Goal: Task Accomplishment & Management: Manage account settings

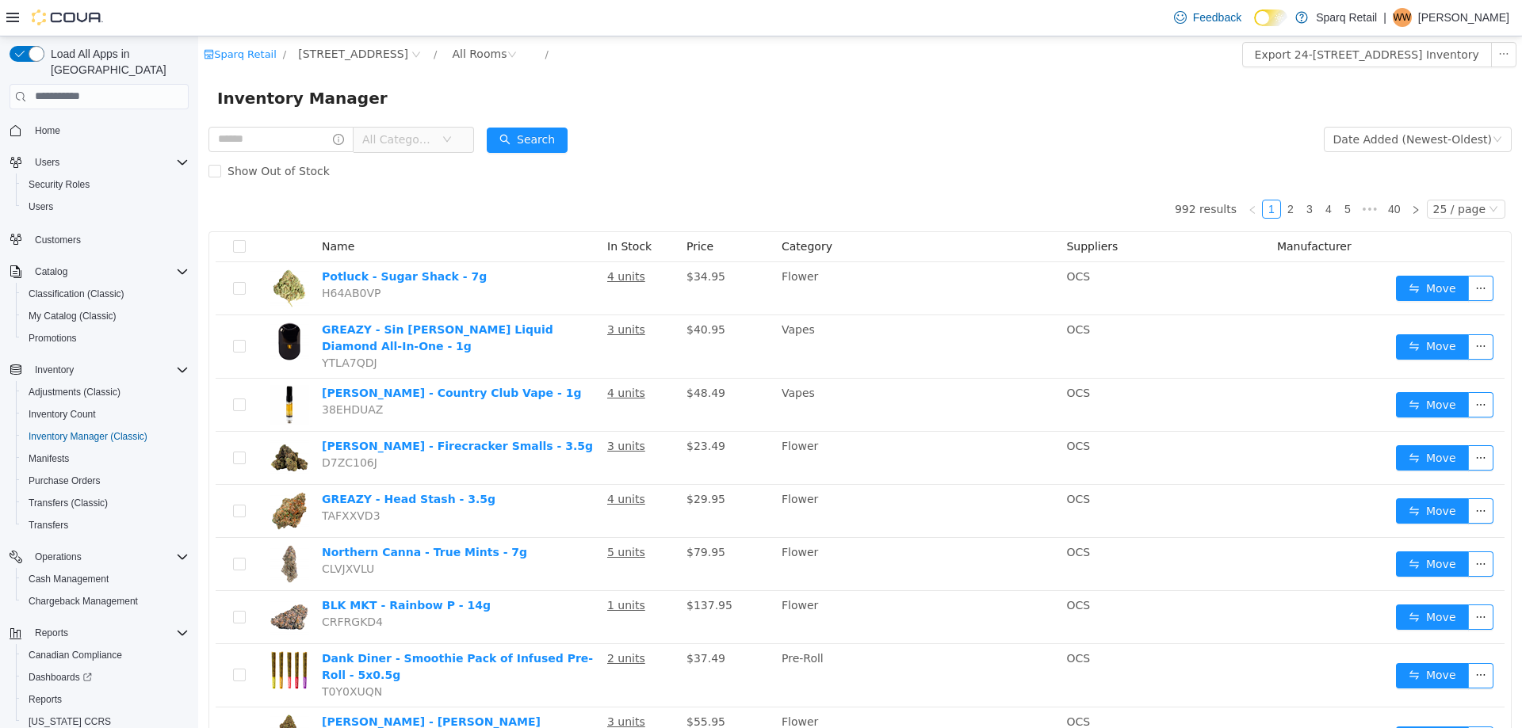
scroll to position [46, 0]
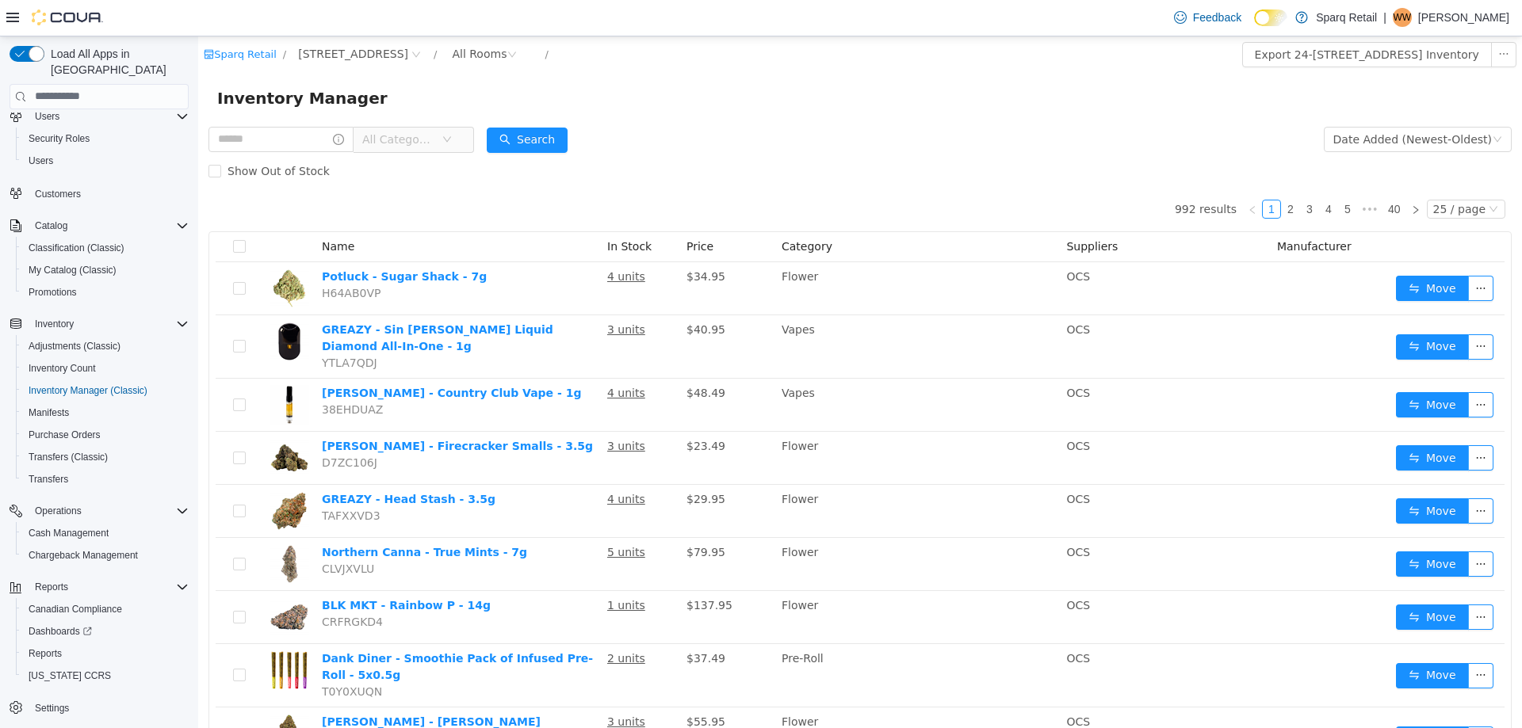
drag, startPoint x: 735, startPoint y: 143, endPoint x: 731, endPoint y: 136, distance: 8.6
click at [731, 136] on form "All Categories Date Added (Newest-Oldest) Search Show Out of Stock" at bounding box center [859, 154] width 1303 height 63
click at [696, 150] on form "All Categories Date Added (Newest-Oldest) Search Show Out of Stock" at bounding box center [859, 154] width 1303 height 63
click at [708, 150] on form "All Categories Date Added (Newest-Oldest) Search Show Out of Stock" at bounding box center [859, 154] width 1303 height 63
click at [814, 152] on form "All Categories Date Added (Newest-Oldest) Search Show Out of Stock" at bounding box center [859, 154] width 1303 height 63
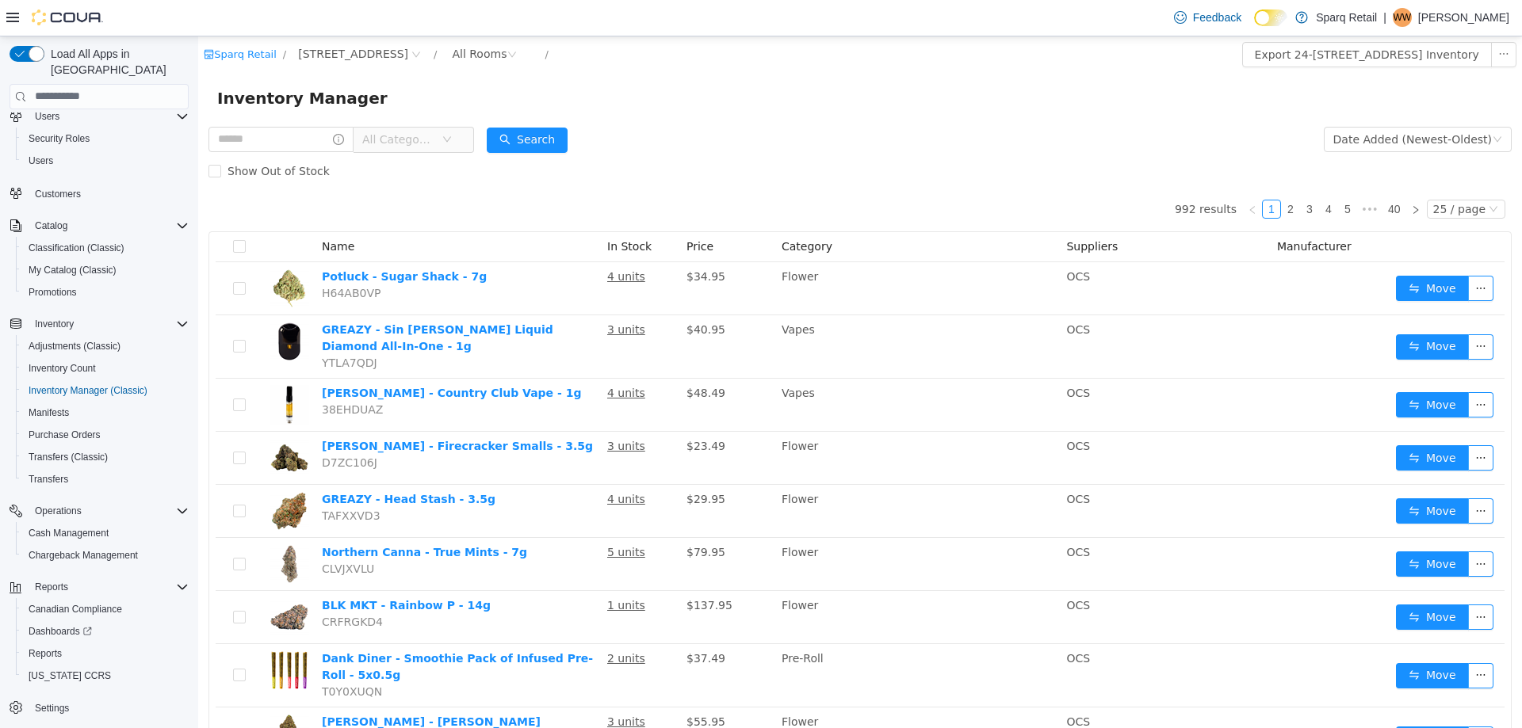
click at [807, 117] on div "Inventory Manager" at bounding box center [859, 97] width 1323 height 51
click at [452, 58] on div "All Rooms" at bounding box center [479, 53] width 55 height 24
click at [477, 191] on li "Returns/Pending QA" at bounding box center [480, 186] width 95 height 25
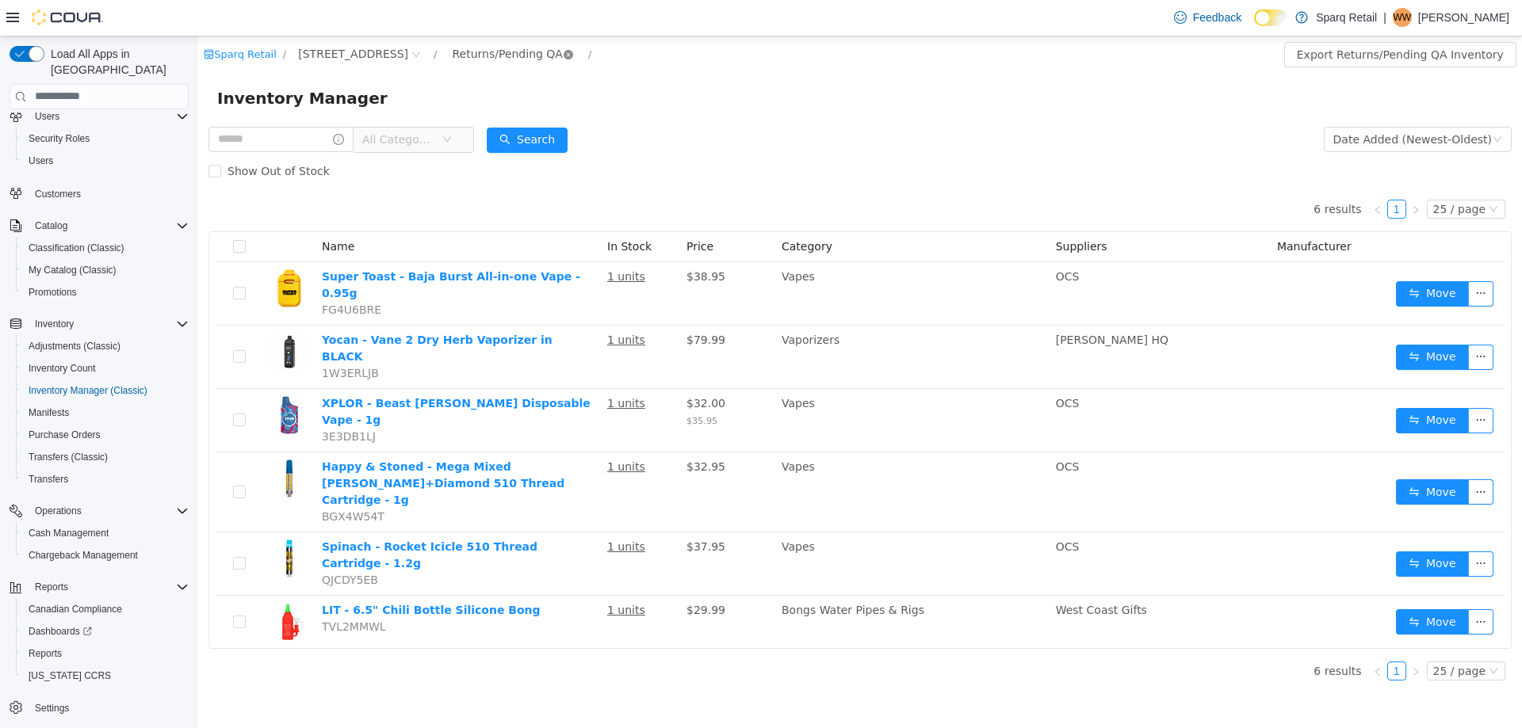
click at [563, 55] on icon "icon: close-circle" at bounding box center [568, 54] width 10 height 10
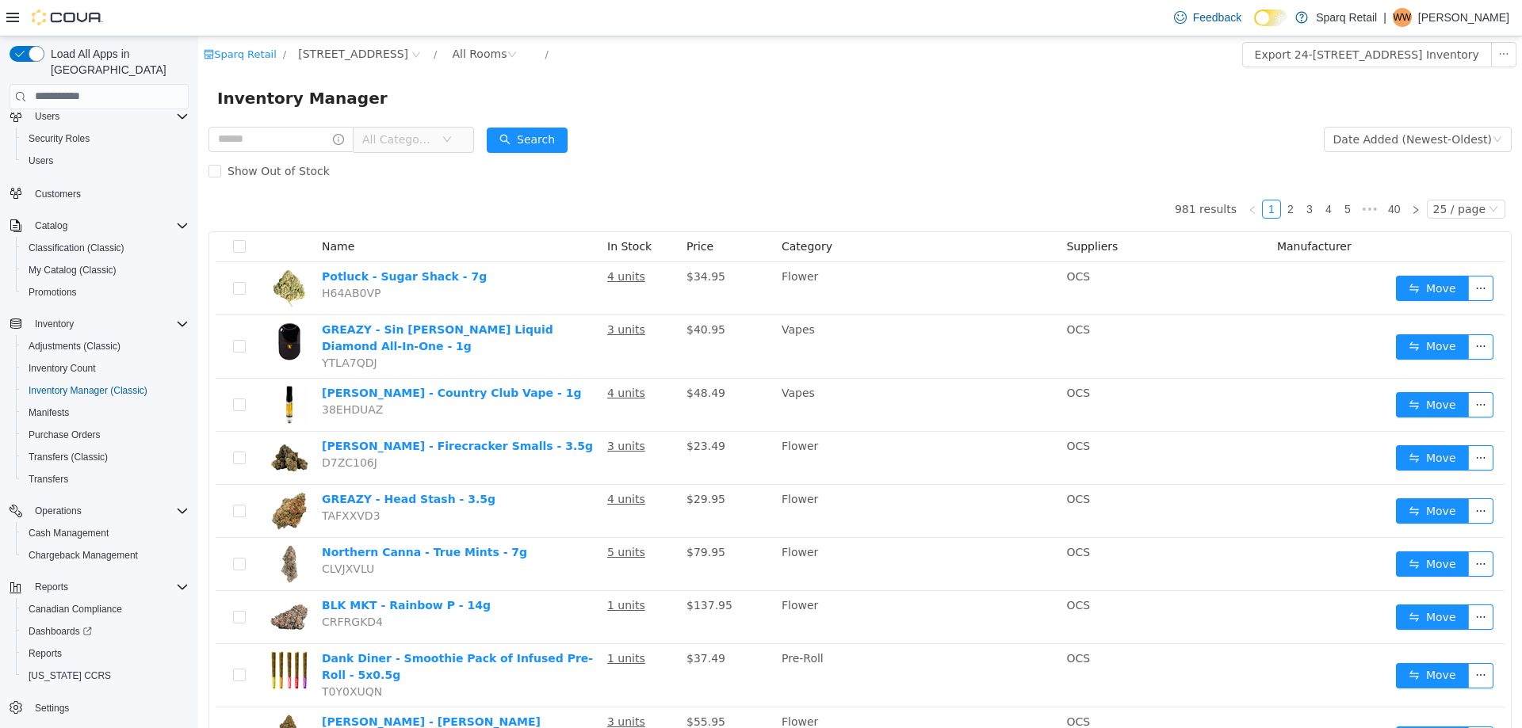
click at [783, 128] on form "All Categories Date Added (Newest-Oldest) Search Show Out of Stock" at bounding box center [859, 154] width 1303 height 63
drag, startPoint x: 852, startPoint y: 152, endPoint x: 860, endPoint y: 149, distance: 8.5
click at [853, 151] on form "All Categories Date Added (Newest-Oldest) Search Show Out of Stock" at bounding box center [859, 154] width 1303 height 63
click at [850, 139] on form "All Categories Date Added (Newest-Oldest) Search Show Out of Stock" at bounding box center [859, 154] width 1303 height 63
drag, startPoint x: 703, startPoint y: 54, endPoint x: 964, endPoint y: 103, distance: 265.3
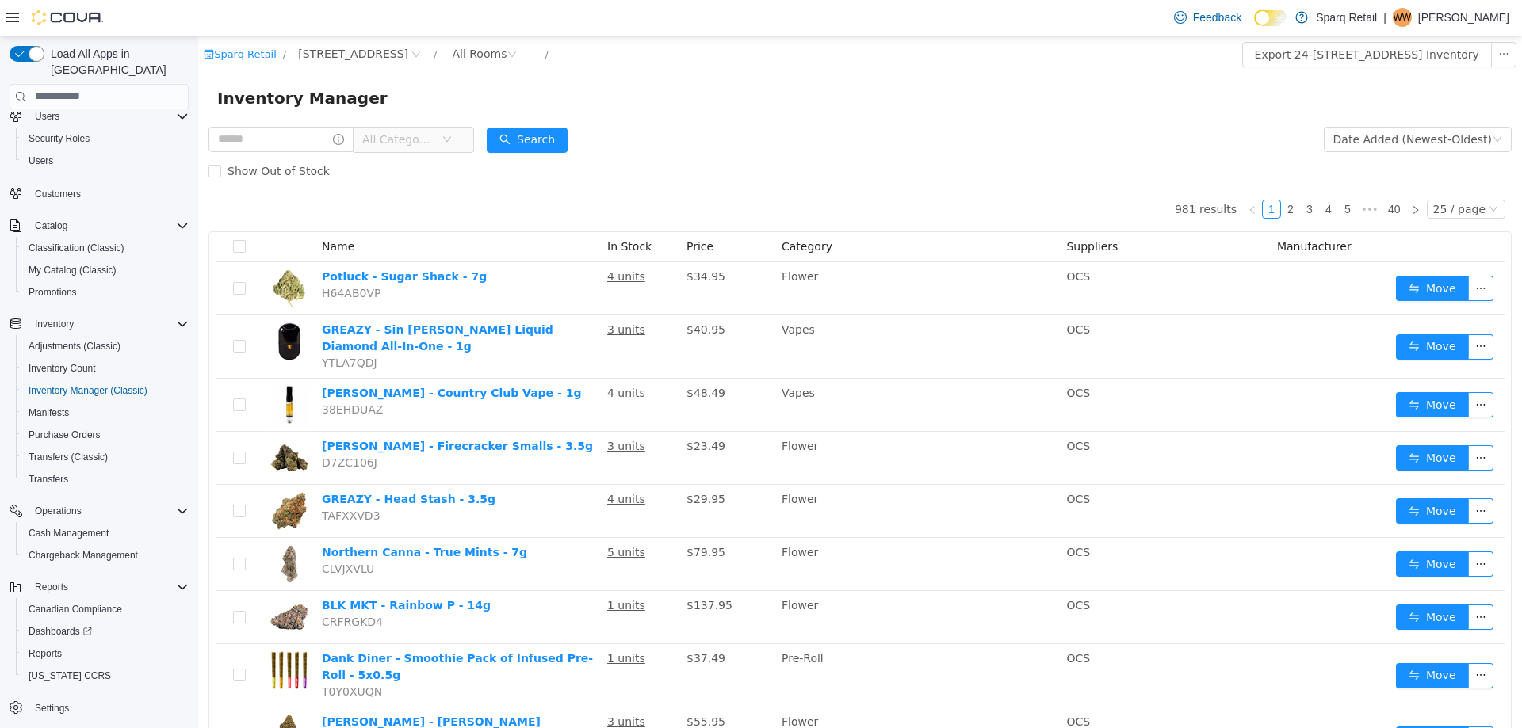
click at [964, 103] on div "Inventory Manager" at bounding box center [859, 97] width 1285 height 25
click at [743, 126] on form "All Categories Date Added (Newest-Oldest) Search Show Out of Stock" at bounding box center [859, 154] width 1303 height 63
click at [722, 102] on div "Inventory Manager" at bounding box center [859, 97] width 1285 height 25
click at [680, 90] on div "Inventory Manager" at bounding box center [859, 97] width 1285 height 25
click at [749, 132] on form "All Categories Date Added (Newest-Oldest) Search Show Out of Stock" at bounding box center [859, 154] width 1303 height 63
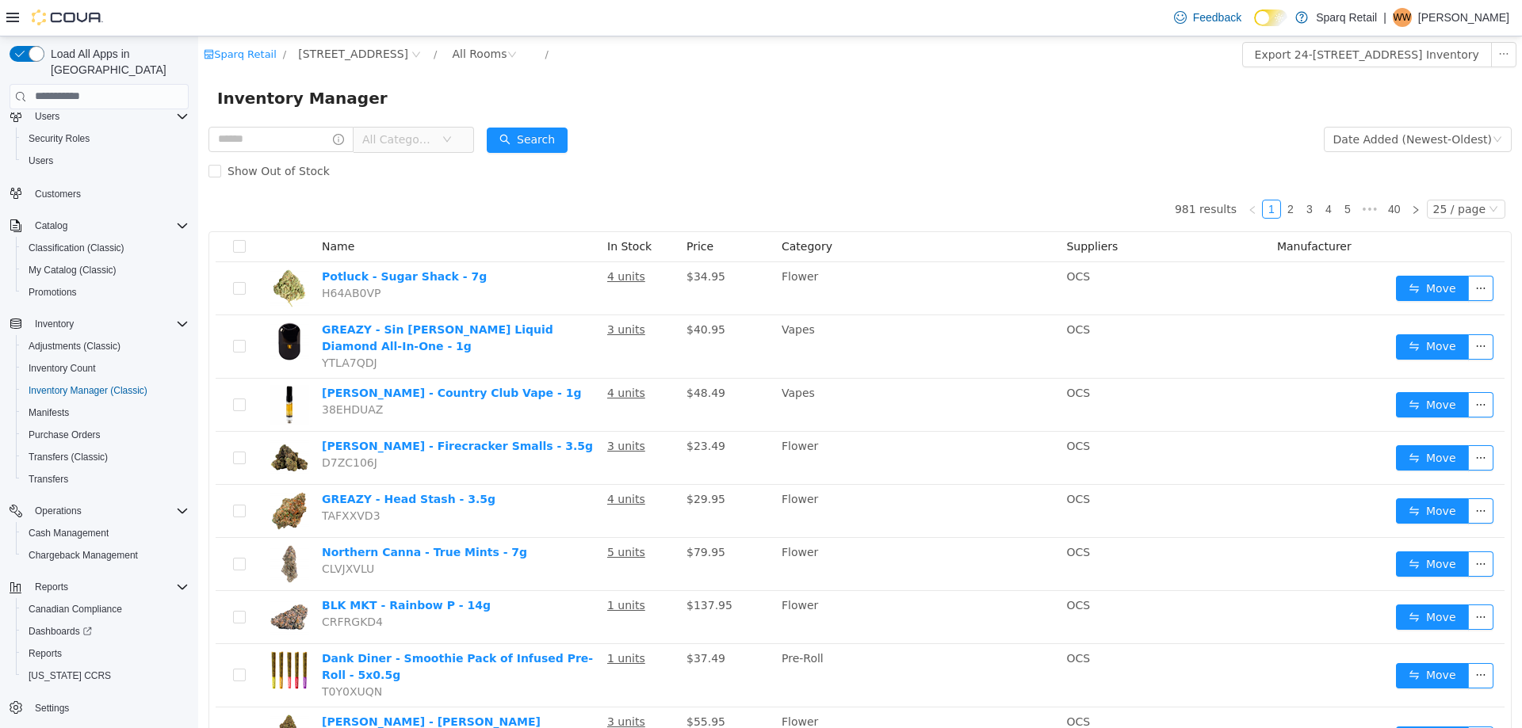
drag, startPoint x: 748, startPoint y: 144, endPoint x: 763, endPoint y: 148, distance: 15.6
click at [748, 146] on form "All Categories Date Added (Newest-Oldest) Search Show Out of Stock" at bounding box center [859, 154] width 1303 height 63
click at [1419, 27] on p "Wesleigh Wakeford" at bounding box center [1463, 17] width 91 height 19
click at [1403, 158] on span "Sign Out" at bounding box center [1406, 155] width 43 height 16
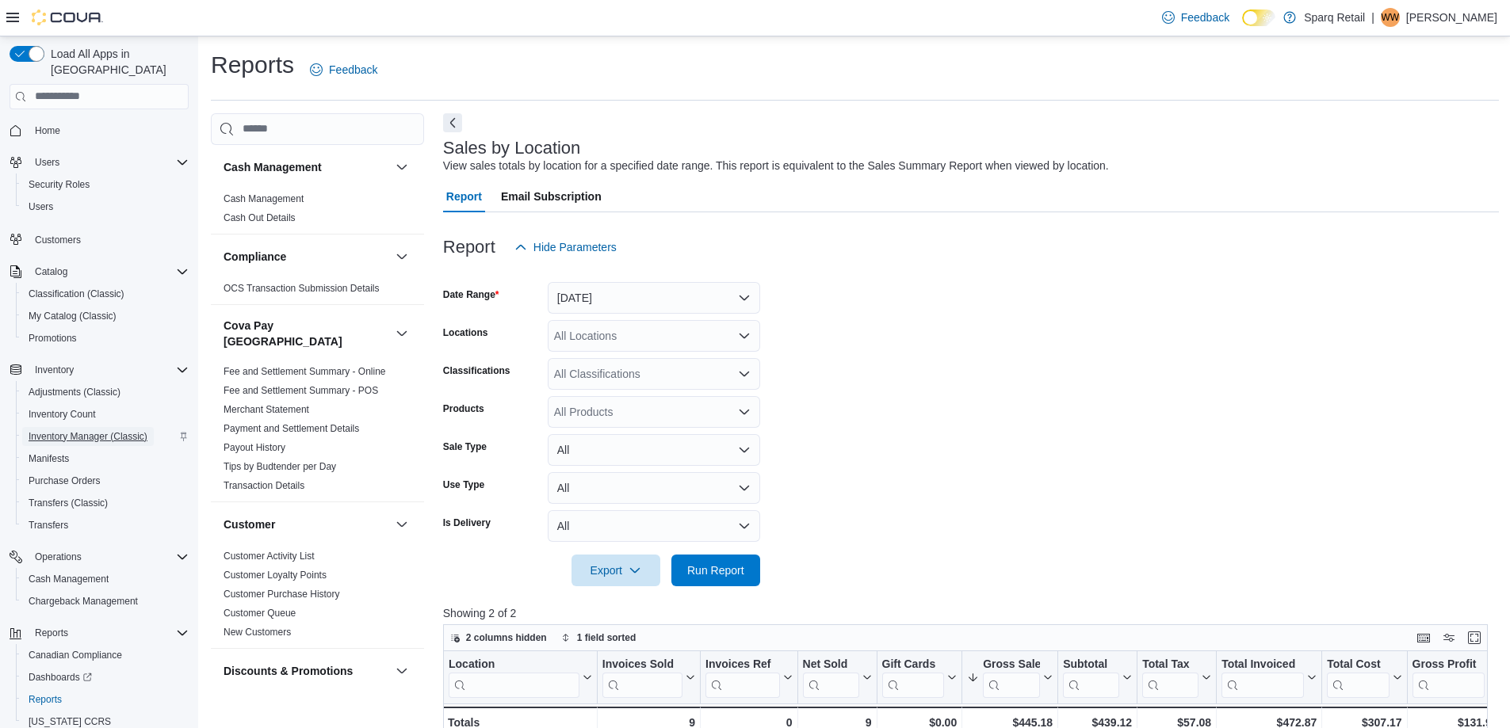
click at [109, 430] on span "Inventory Manager (Classic)" at bounding box center [88, 436] width 119 height 13
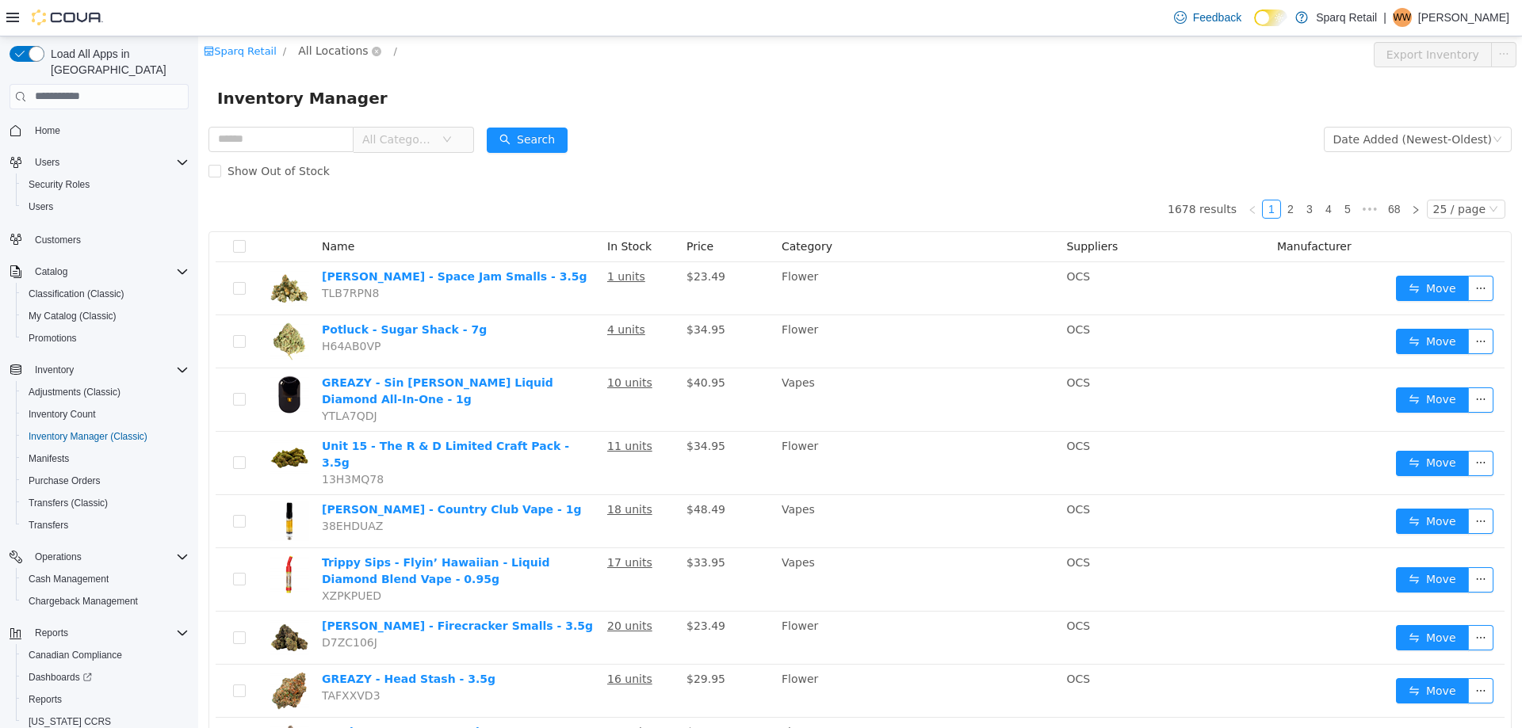
click at [326, 50] on span "All Locations" at bounding box center [333, 49] width 70 height 17
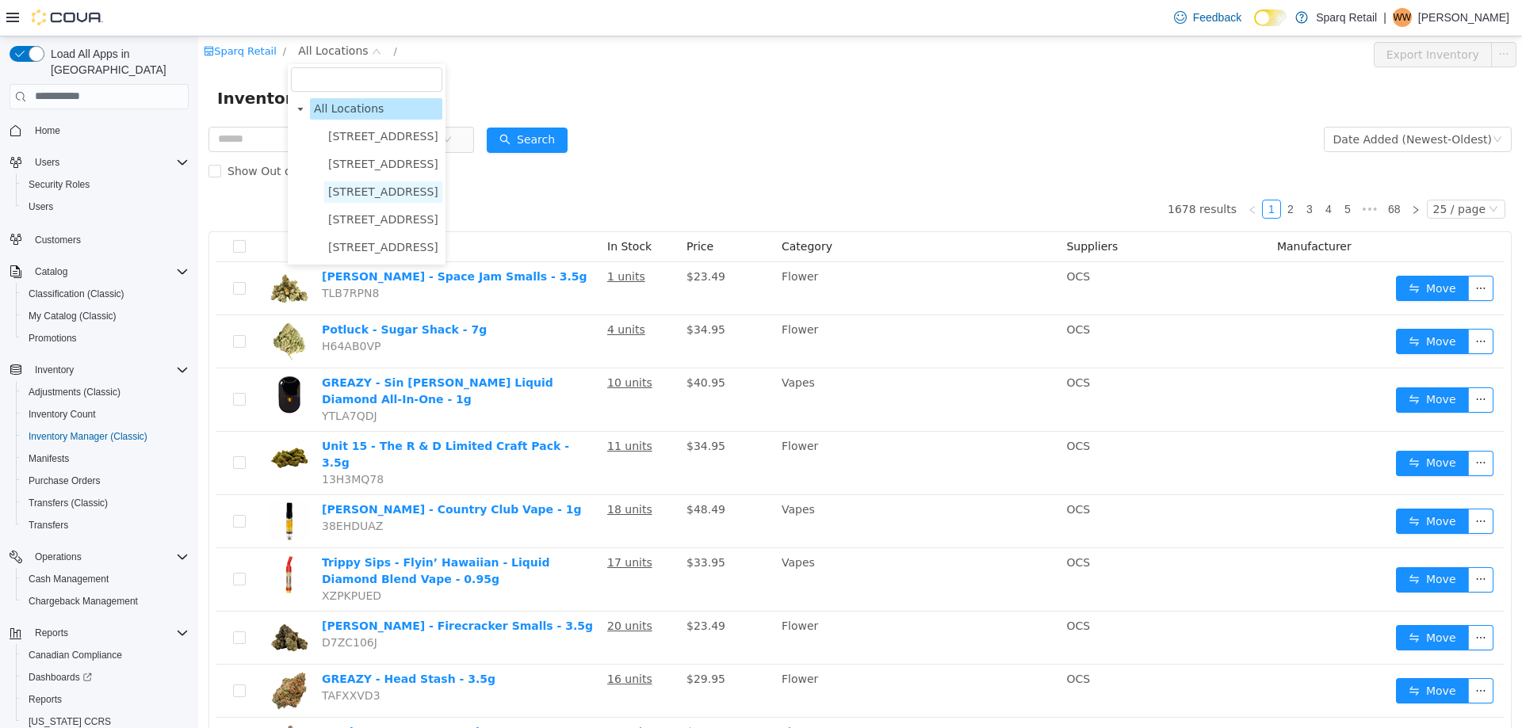
click at [375, 200] on span "24-809 Chemong Rd." at bounding box center [383, 191] width 118 height 21
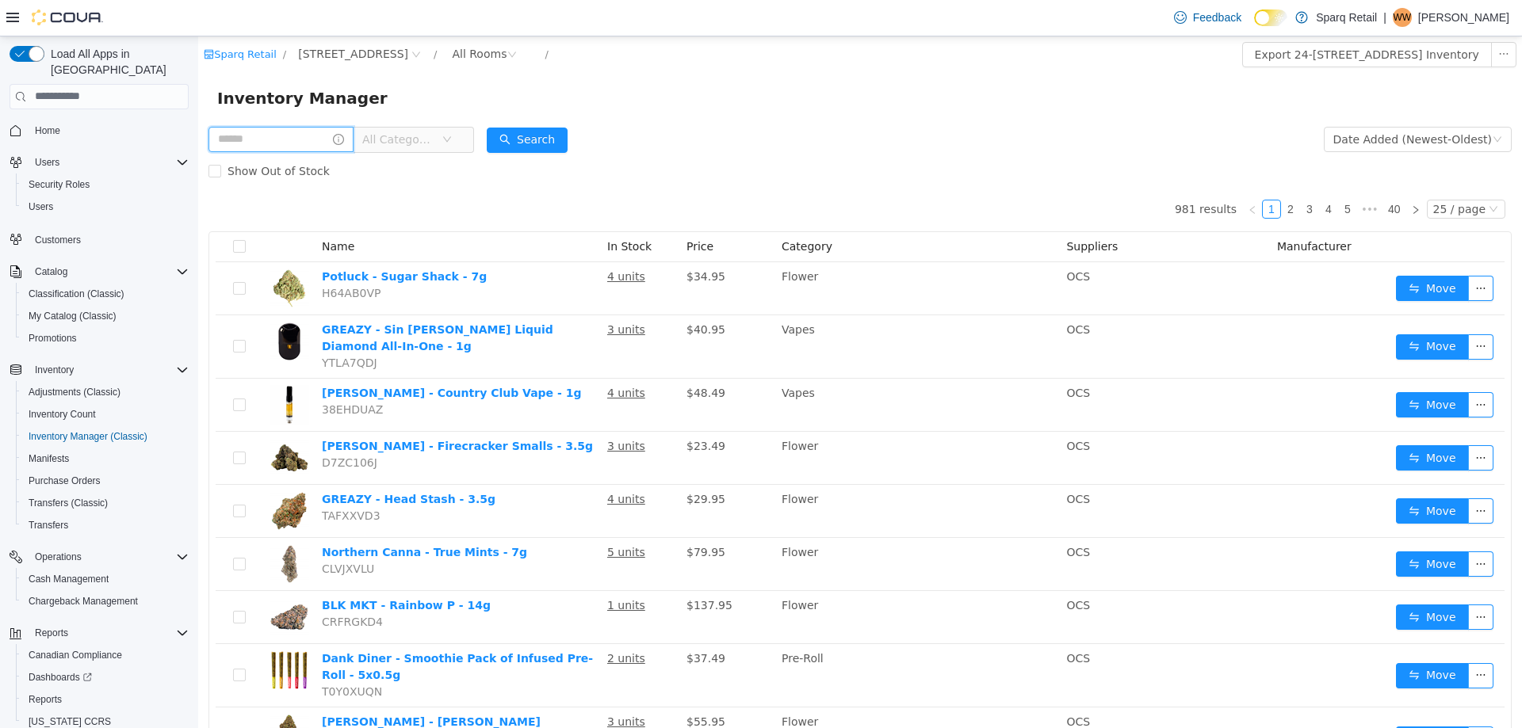
click at [262, 143] on input "text" at bounding box center [280, 138] width 145 height 25
type input "********"
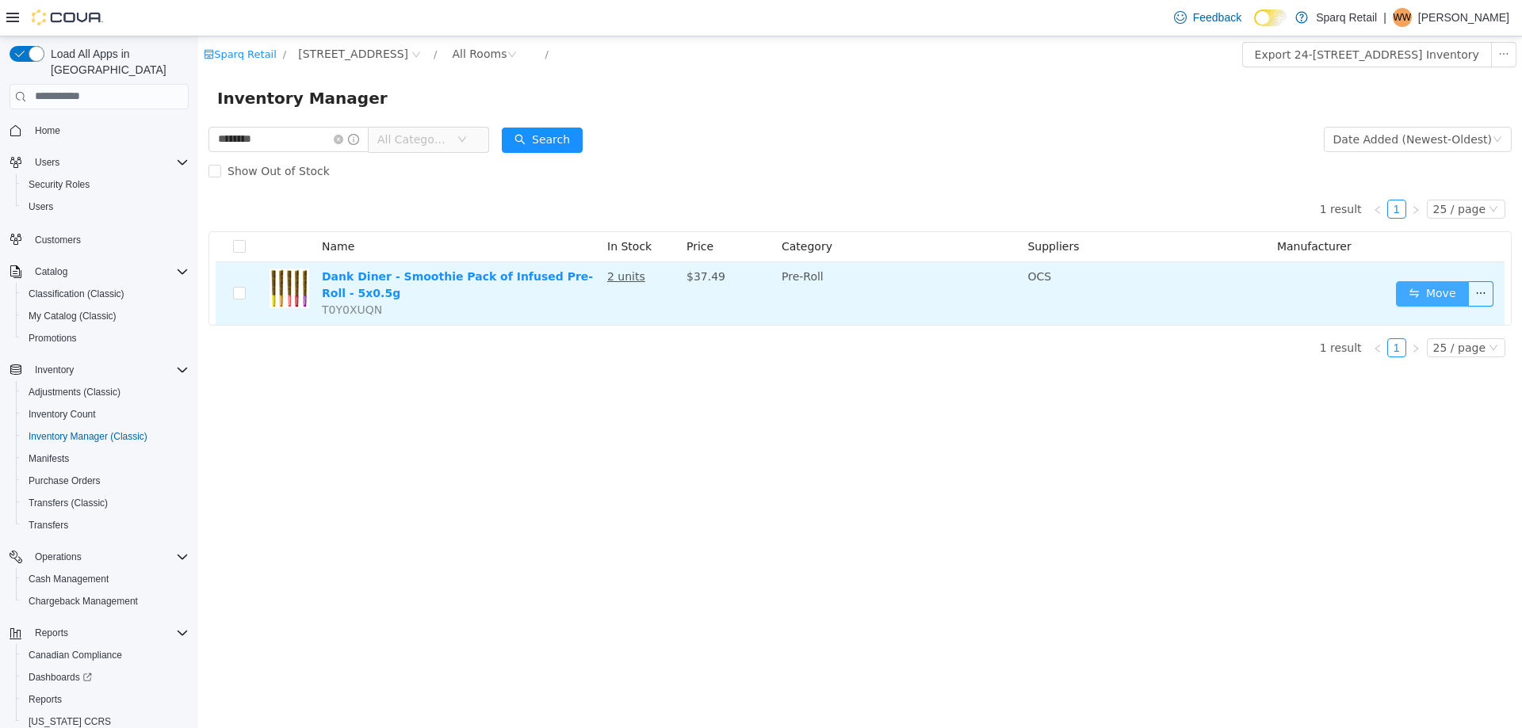
click at [1419, 290] on button "Move" at bounding box center [1432, 293] width 73 height 25
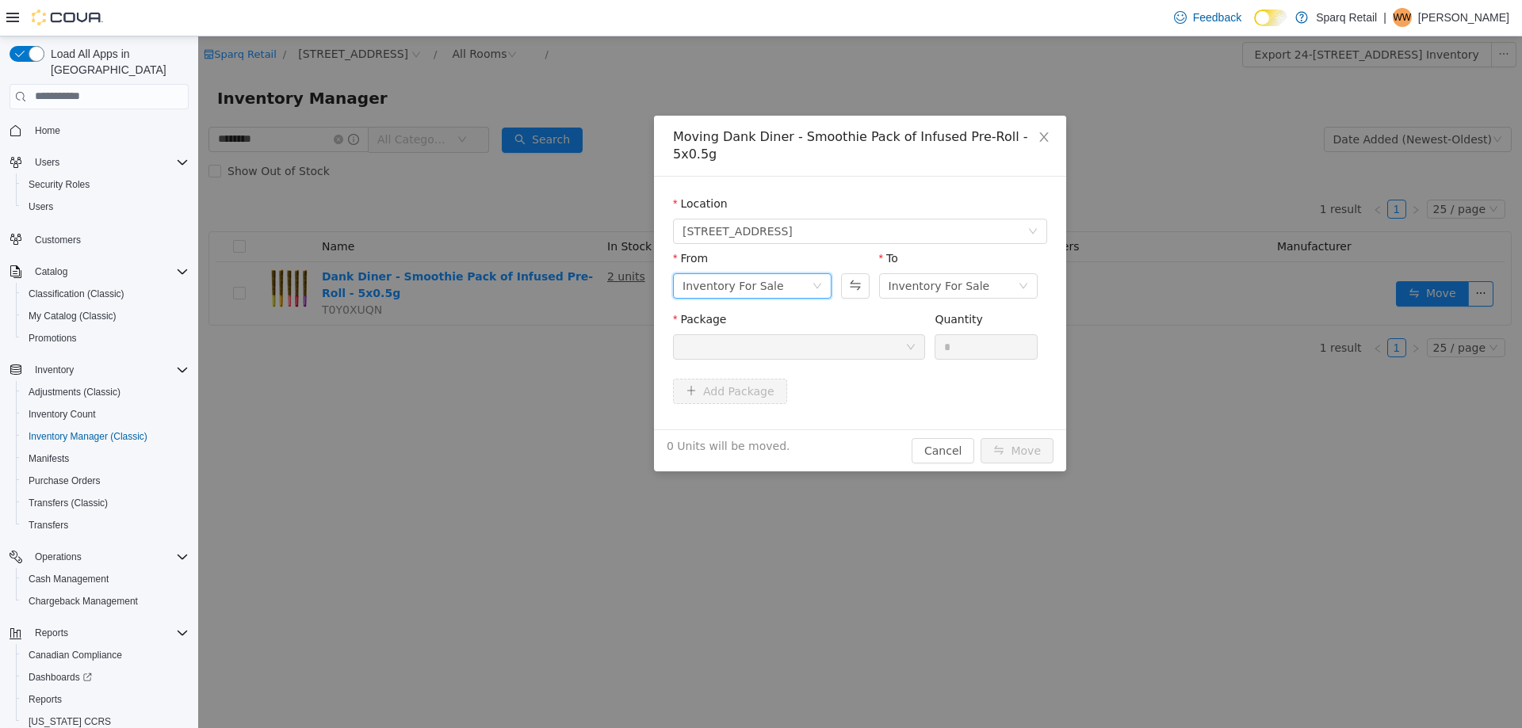
click at [750, 273] on div "Inventory For Sale" at bounding box center [732, 285] width 101 height 24
click at [755, 380] on li "Customer On Hold" at bounding box center [752, 375] width 158 height 25
click at [977, 273] on div "Inventory For Sale" at bounding box center [952, 285] width 129 height 24
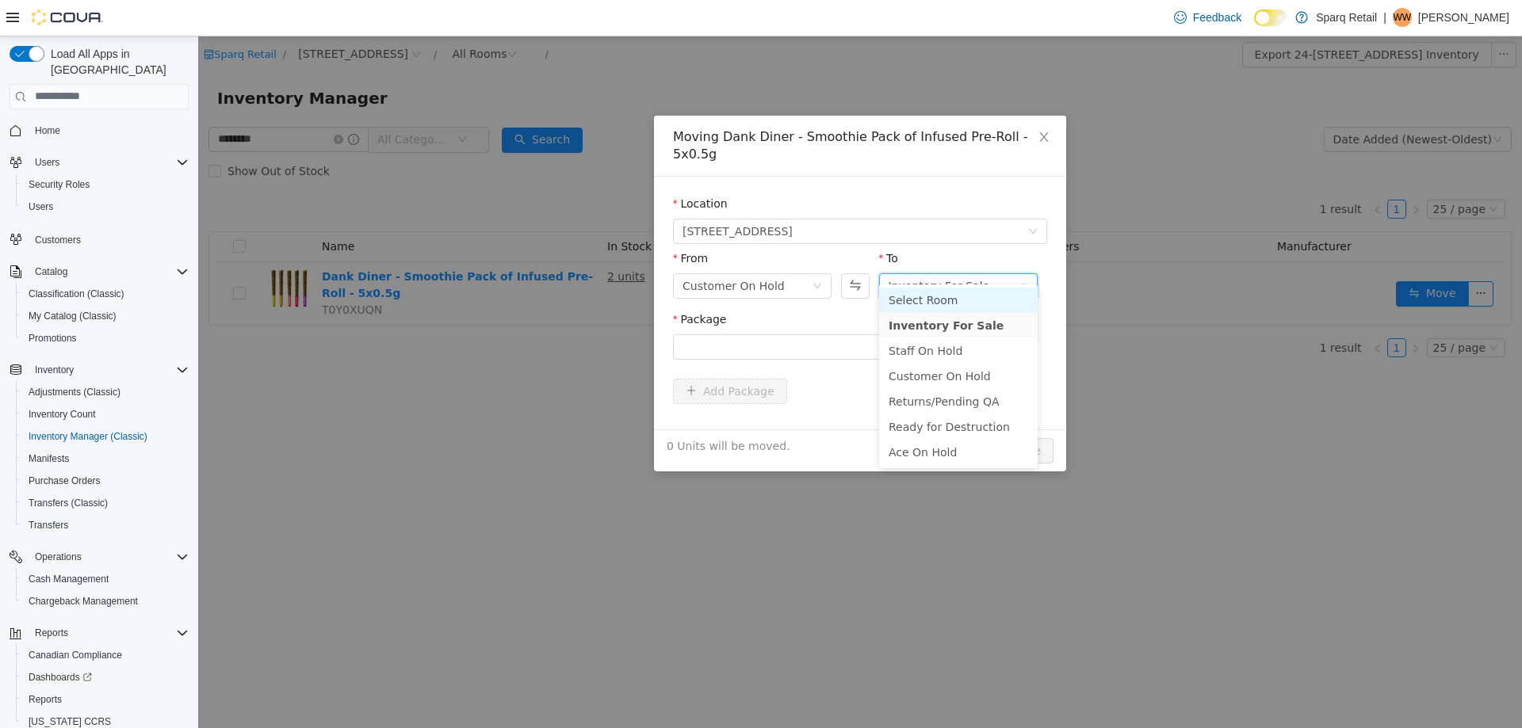
click at [817, 311] on div "Package" at bounding box center [799, 322] width 252 height 23
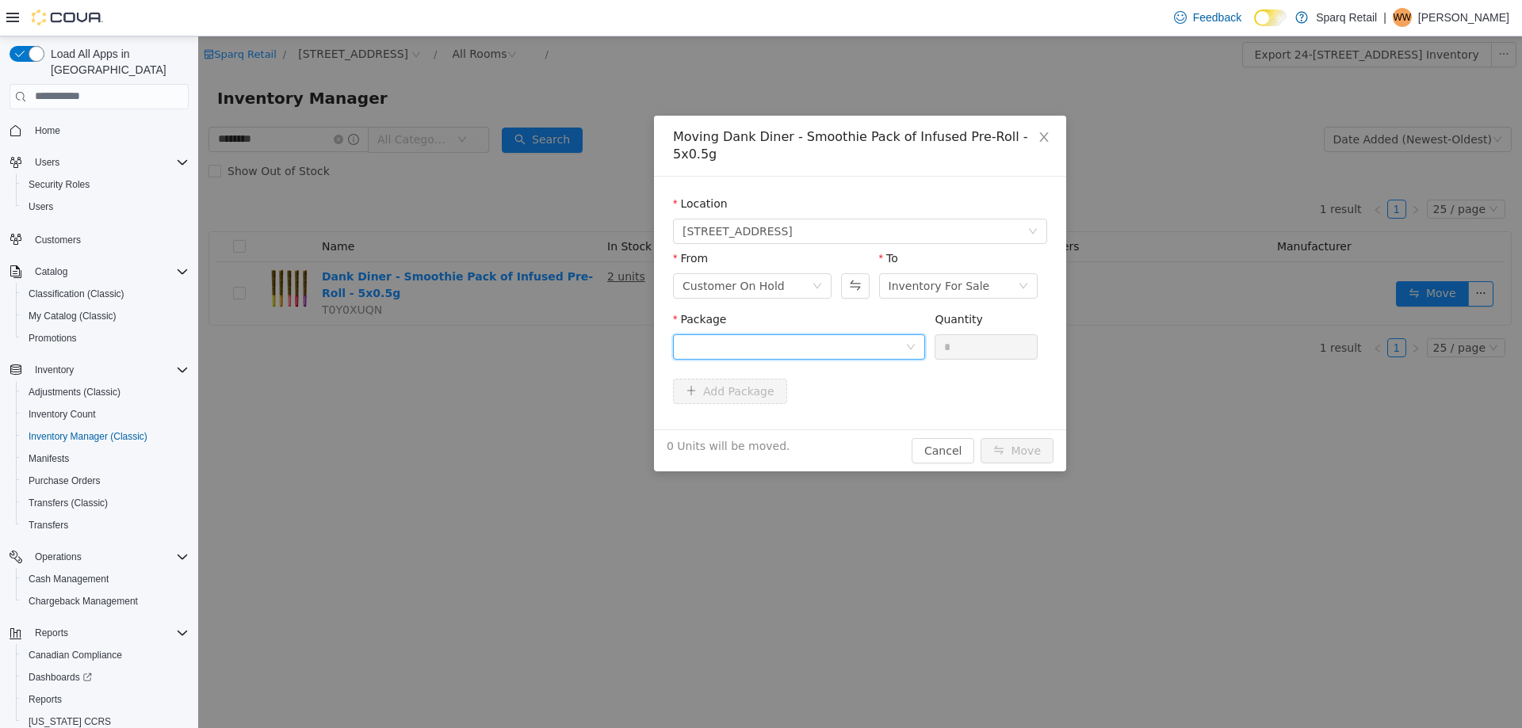
click at [815, 334] on div at bounding box center [793, 346] width 223 height 24
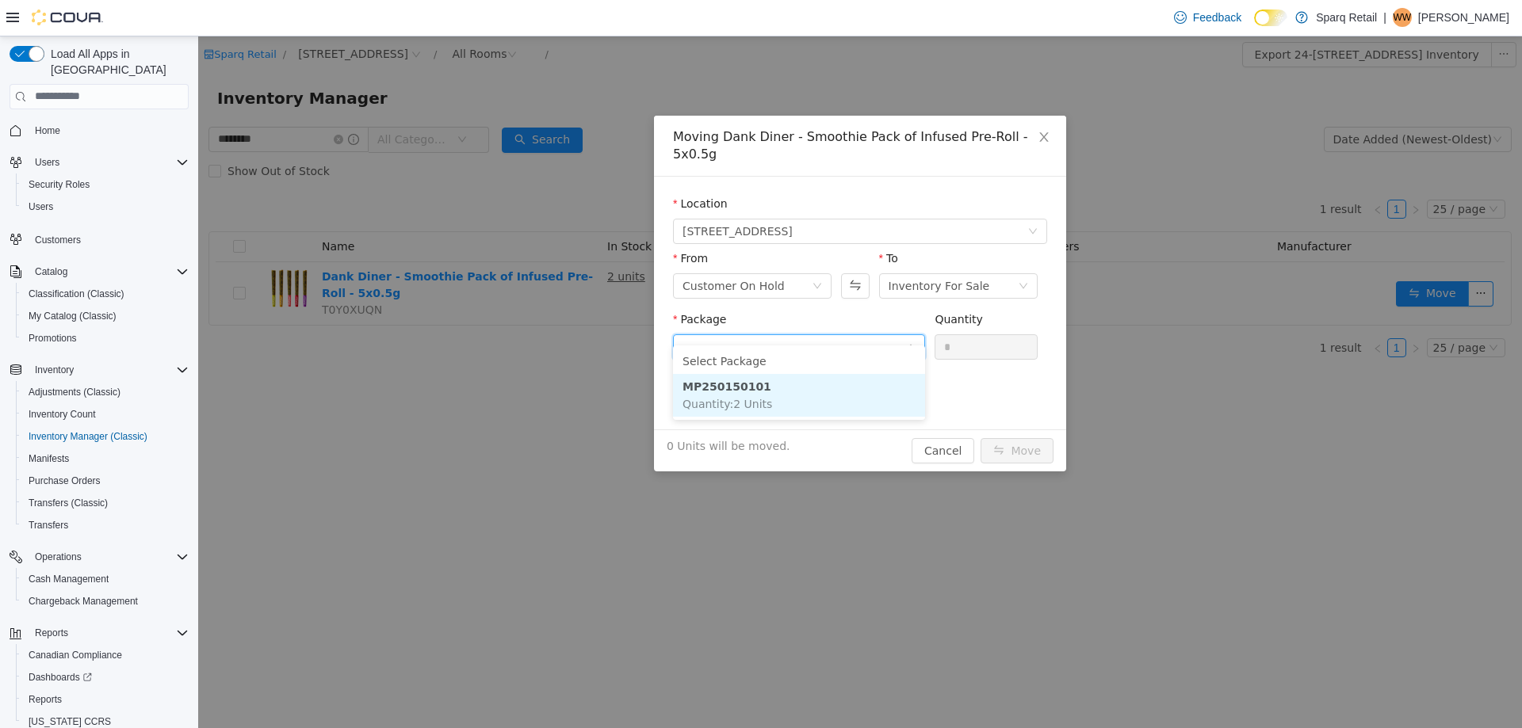
drag, startPoint x: 788, startPoint y: 394, endPoint x: 1021, endPoint y: 376, distance: 233.7
click at [788, 395] on li "MP250150101 Quantity : 2 Units" at bounding box center [799, 394] width 252 height 43
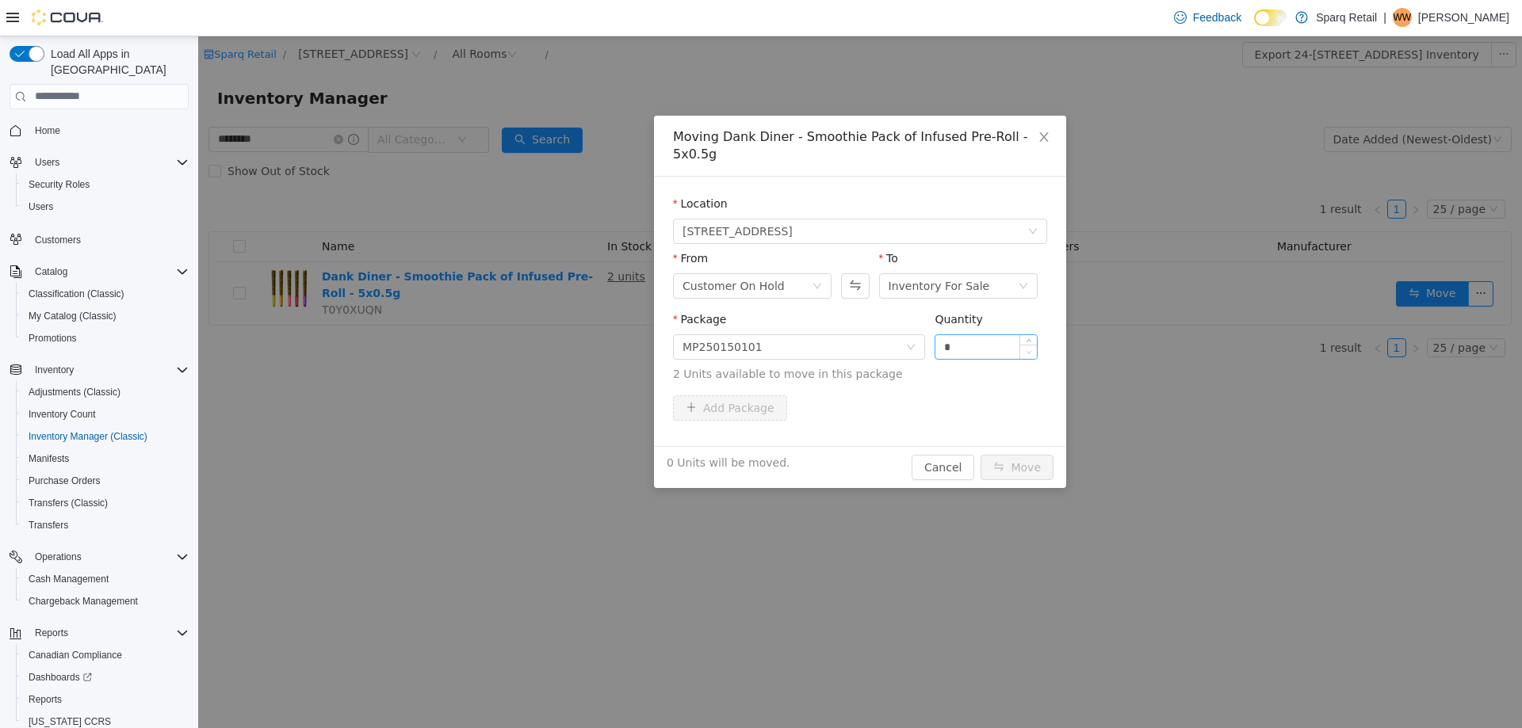
click at [1033, 344] on span "Decrease Value" at bounding box center [1028, 351] width 17 height 14
type input "*"
click at [1034, 334] on span "Increase Value" at bounding box center [1028, 341] width 17 height 14
click at [1037, 365] on span "2 Units available to move in this package" at bounding box center [860, 373] width 374 height 17
click at [1011, 454] on button "Move" at bounding box center [1016, 466] width 73 height 25
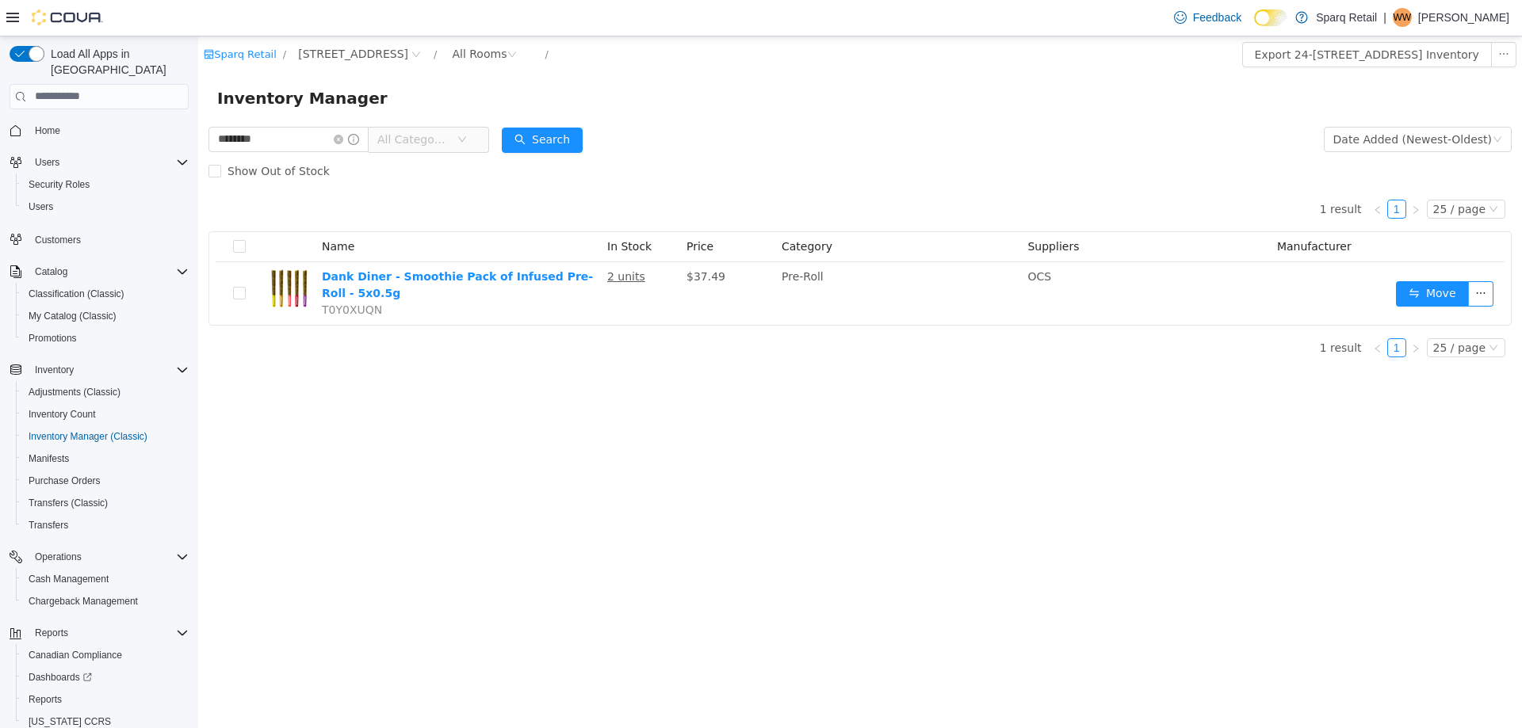
click at [684, 575] on div "Sparq Retail / 24-809 Chemong Rd. / All Rooms / Export 24-809 Chemong Rd. Inven…" at bounding box center [859, 382] width 1323 height 692
drag, startPoint x: 550, startPoint y: 425, endPoint x: 548, endPoint y: 438, distance: 13.7
click at [550, 434] on div "Sparq Retail / 24-809 Chemong Rd. / All Rooms / Export 24-809 Chemong Rd. Inven…" at bounding box center [859, 382] width 1323 height 692
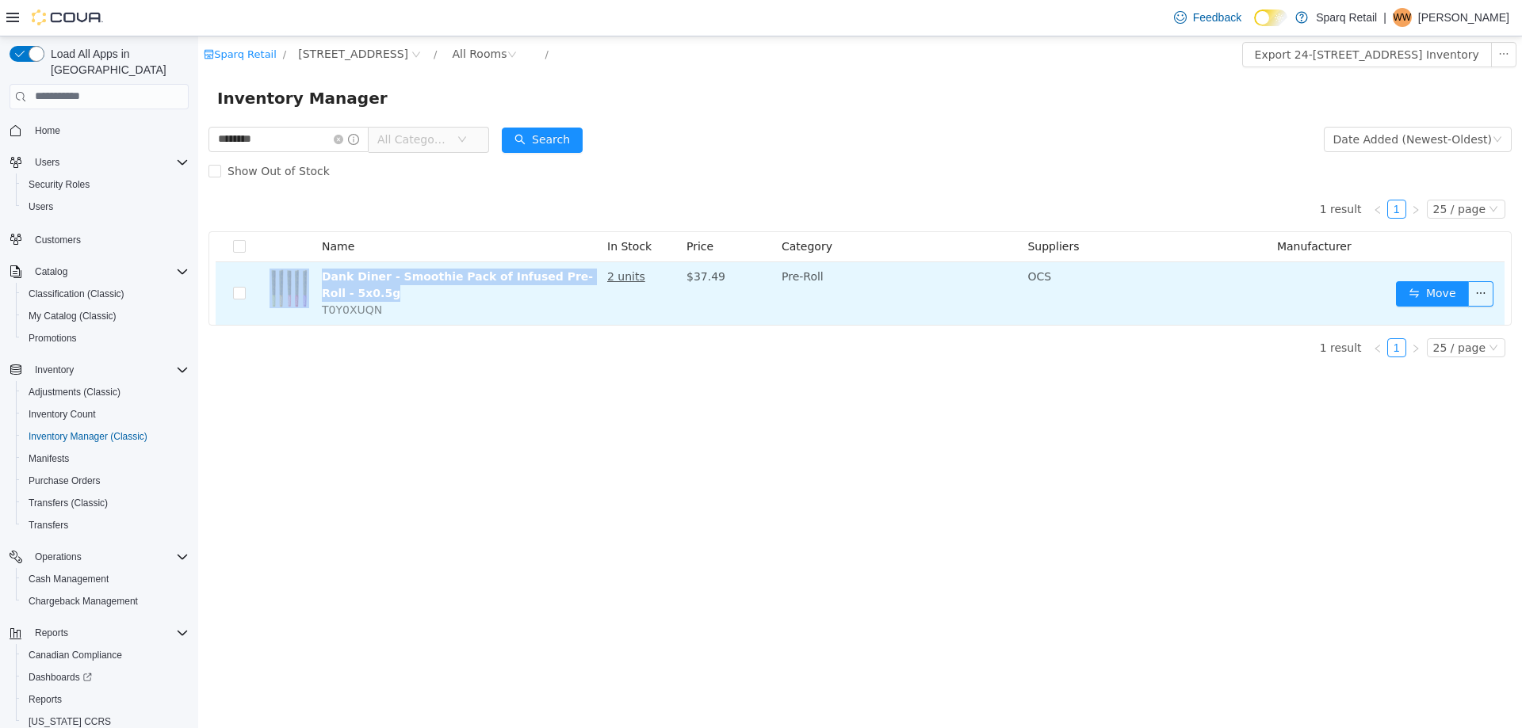
drag, startPoint x: 483, startPoint y: 295, endPoint x: 308, endPoint y: 276, distance: 176.2
click at [308, 276] on tr "Dank Diner - Smoothie Pack of Infused Pre-Roll - 5x0.5g T0Y0XUQN 2 units $37.49…" at bounding box center [860, 293] width 1289 height 63
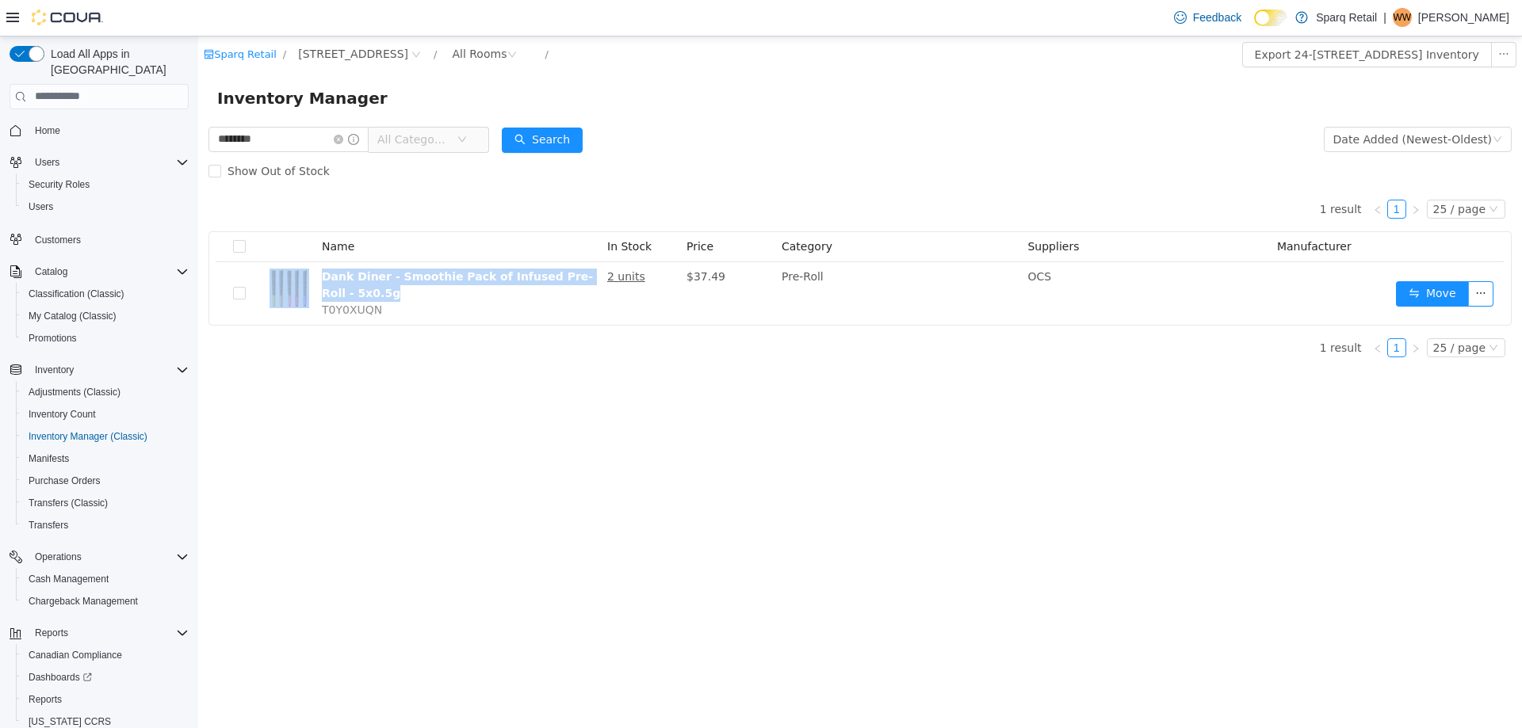
copy tr "Dank Diner - Smoothie Pack of Infused Pre-Roll - 5x0.5g"
click at [499, 506] on div "Sparq Retail / 24-809 Chemong Rd. / All Rooms / Export 24-809 Chemong Rd. Inven…" at bounding box center [859, 382] width 1323 height 692
click at [738, 97] on div "Inventory Manager" at bounding box center [859, 97] width 1285 height 25
click at [343, 137] on icon "icon: close-circle" at bounding box center [339, 139] width 10 height 10
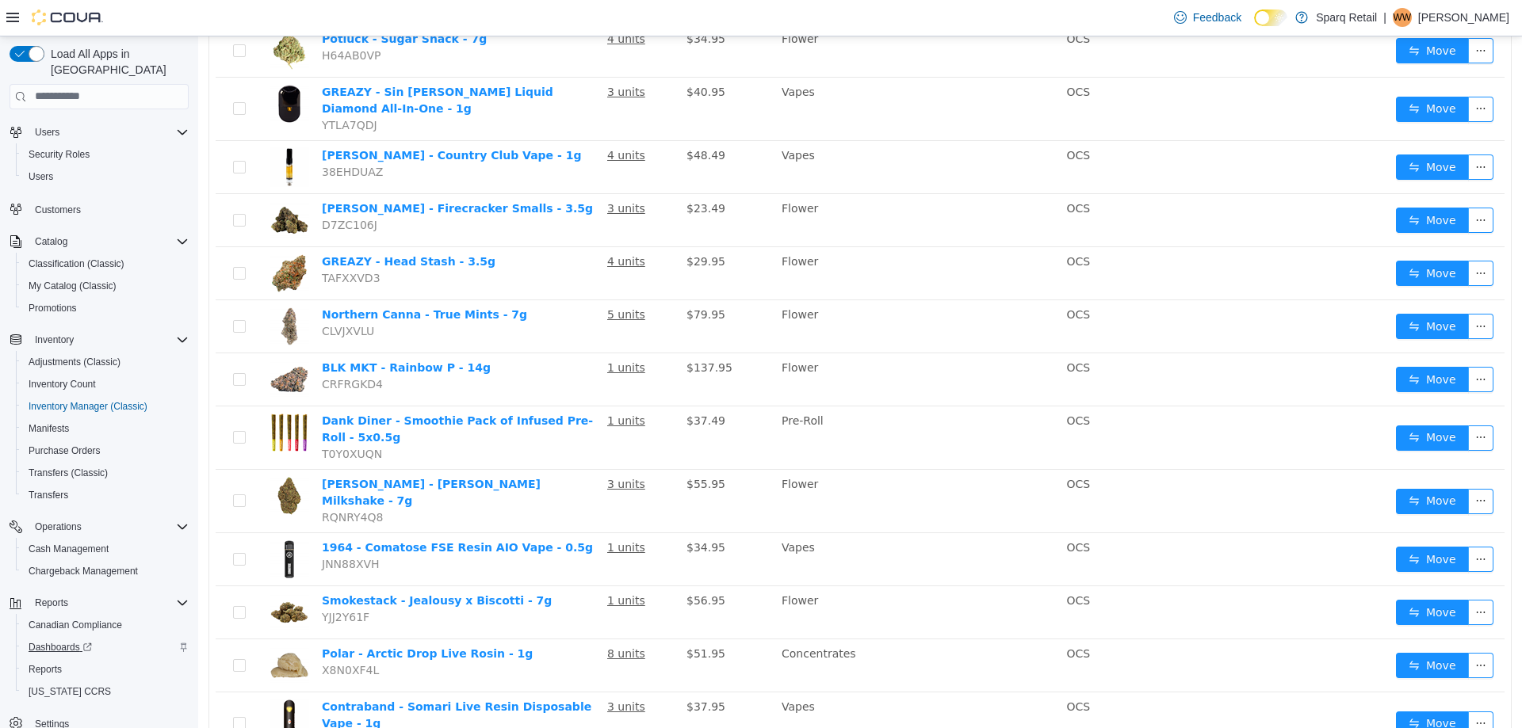
scroll to position [46, 0]
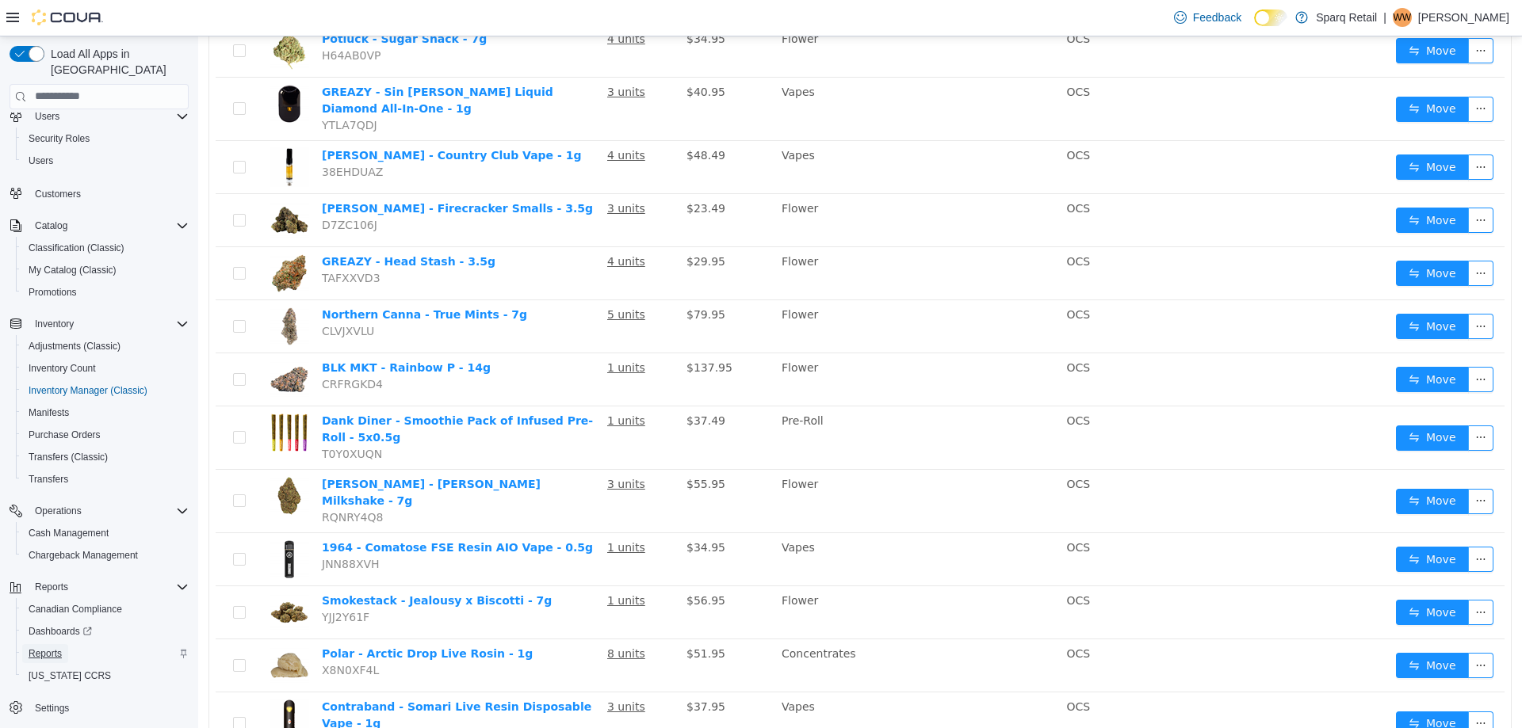
click at [40, 647] on span "Reports" at bounding box center [45, 653] width 33 height 13
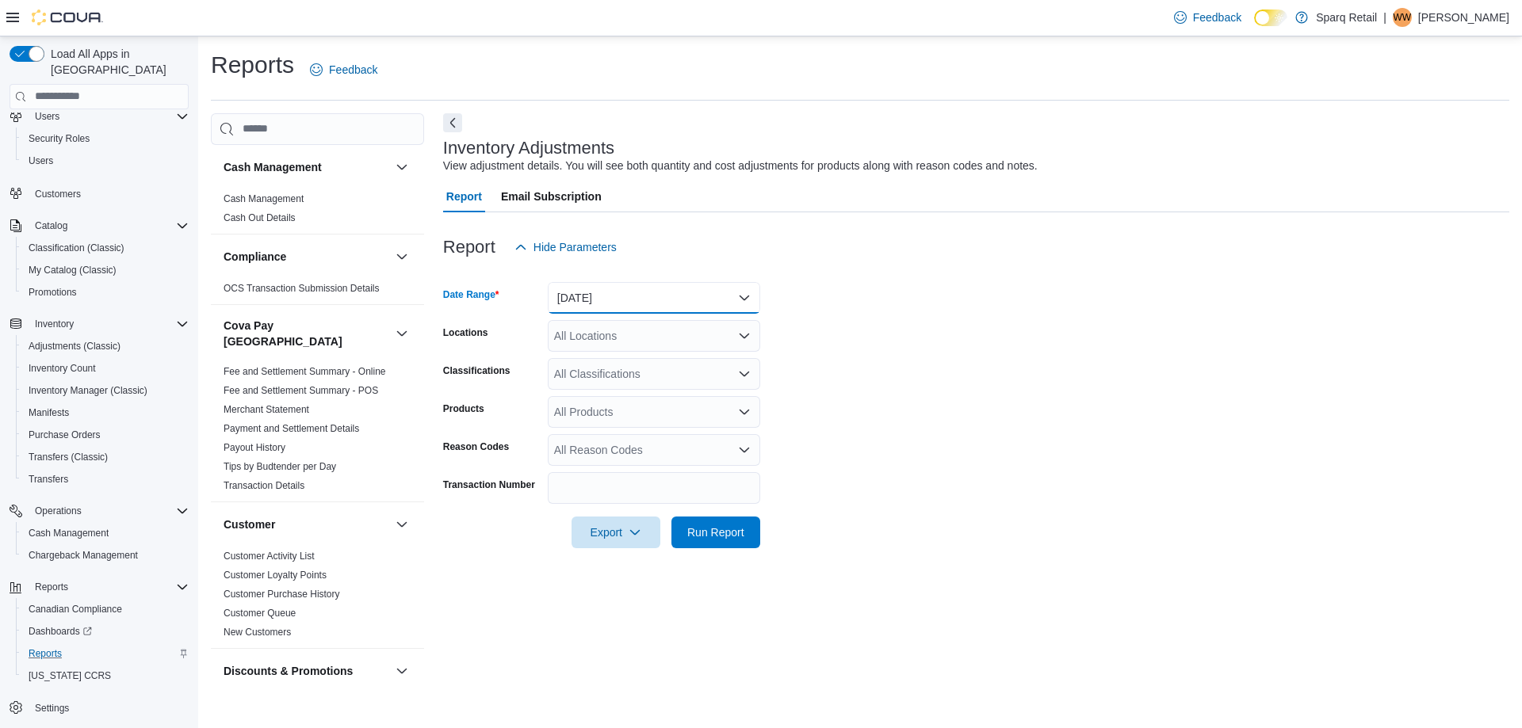
click at [562, 301] on button "Yesterday" at bounding box center [654, 298] width 212 height 32
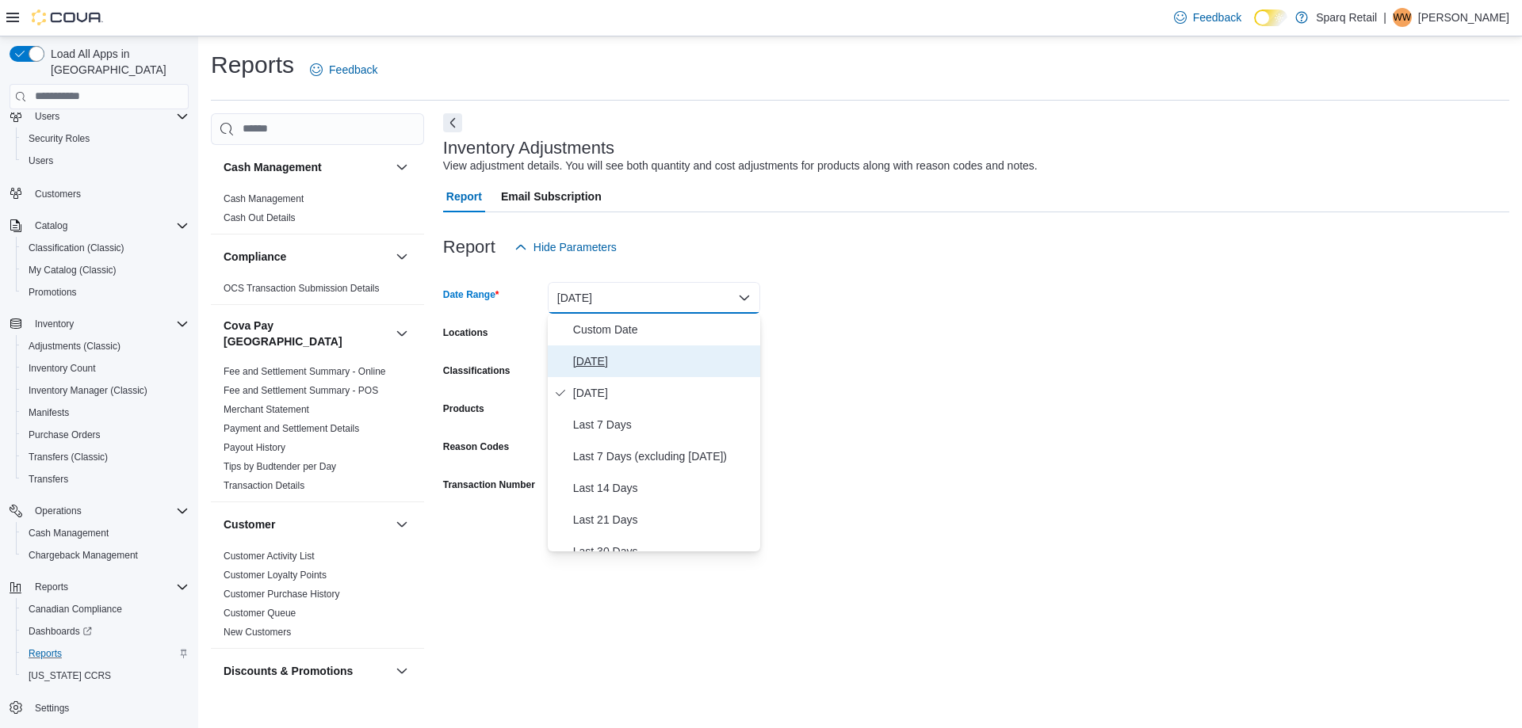
click at [571, 357] on button "Today" at bounding box center [654, 362] width 212 height 32
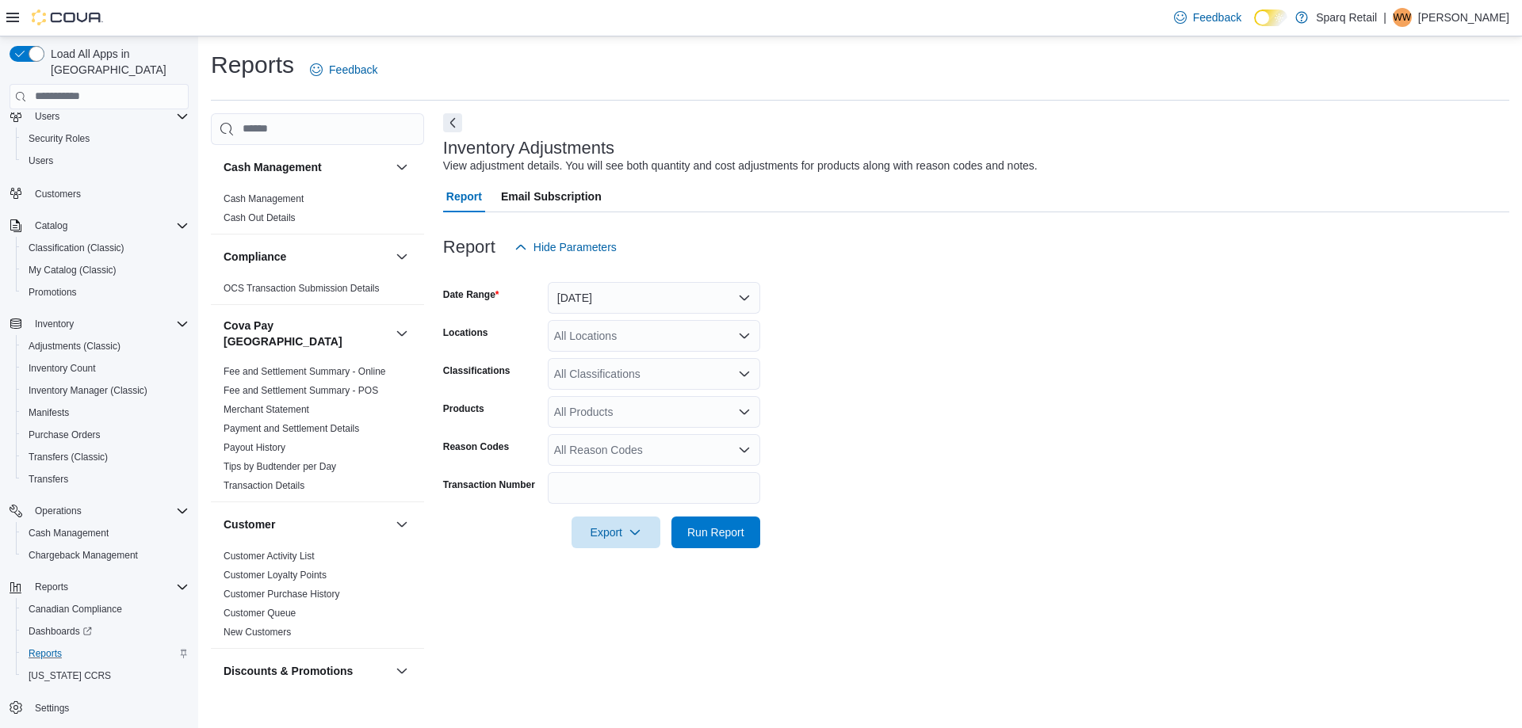
click at [1025, 343] on form "Date Range Today Locations All Locations Classifications All Classifications Pr…" at bounding box center [976, 405] width 1066 height 285
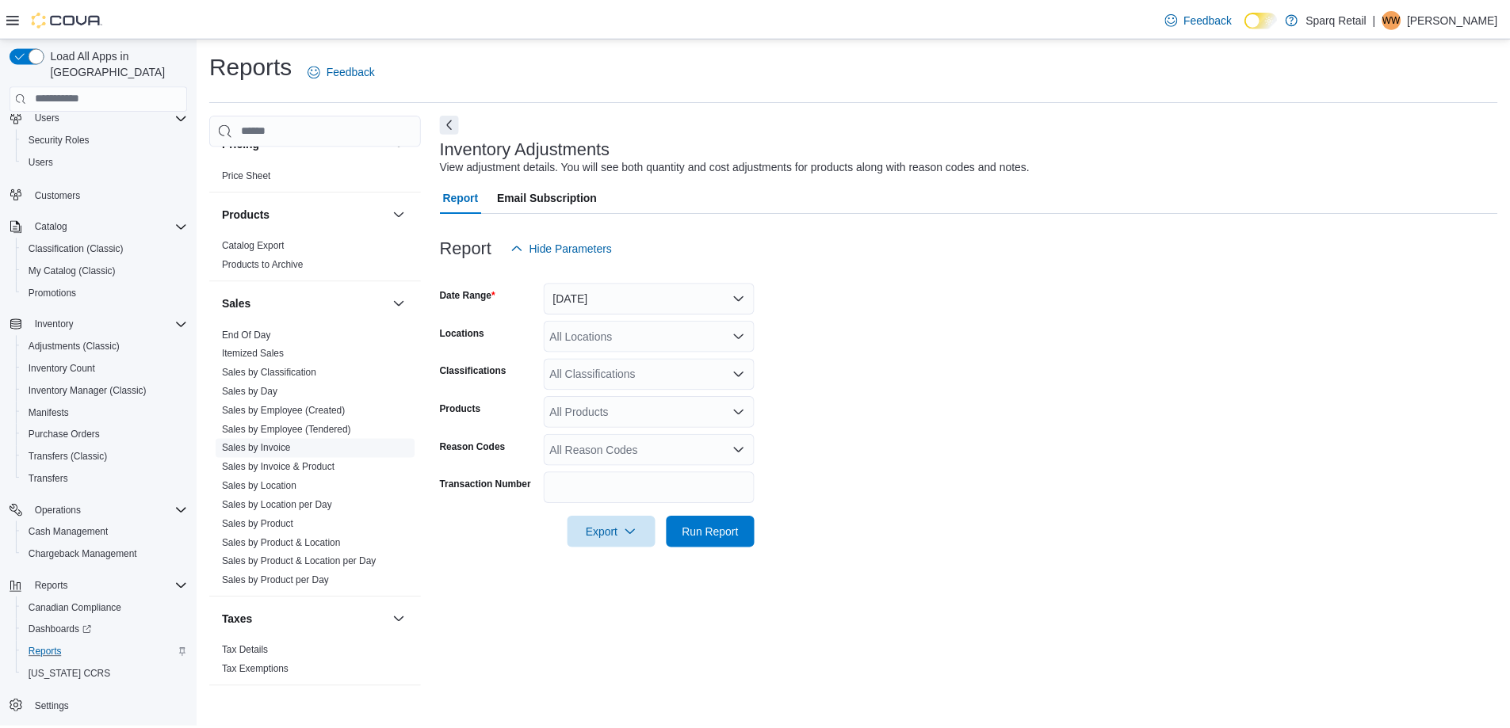
scroll to position [1087, 0]
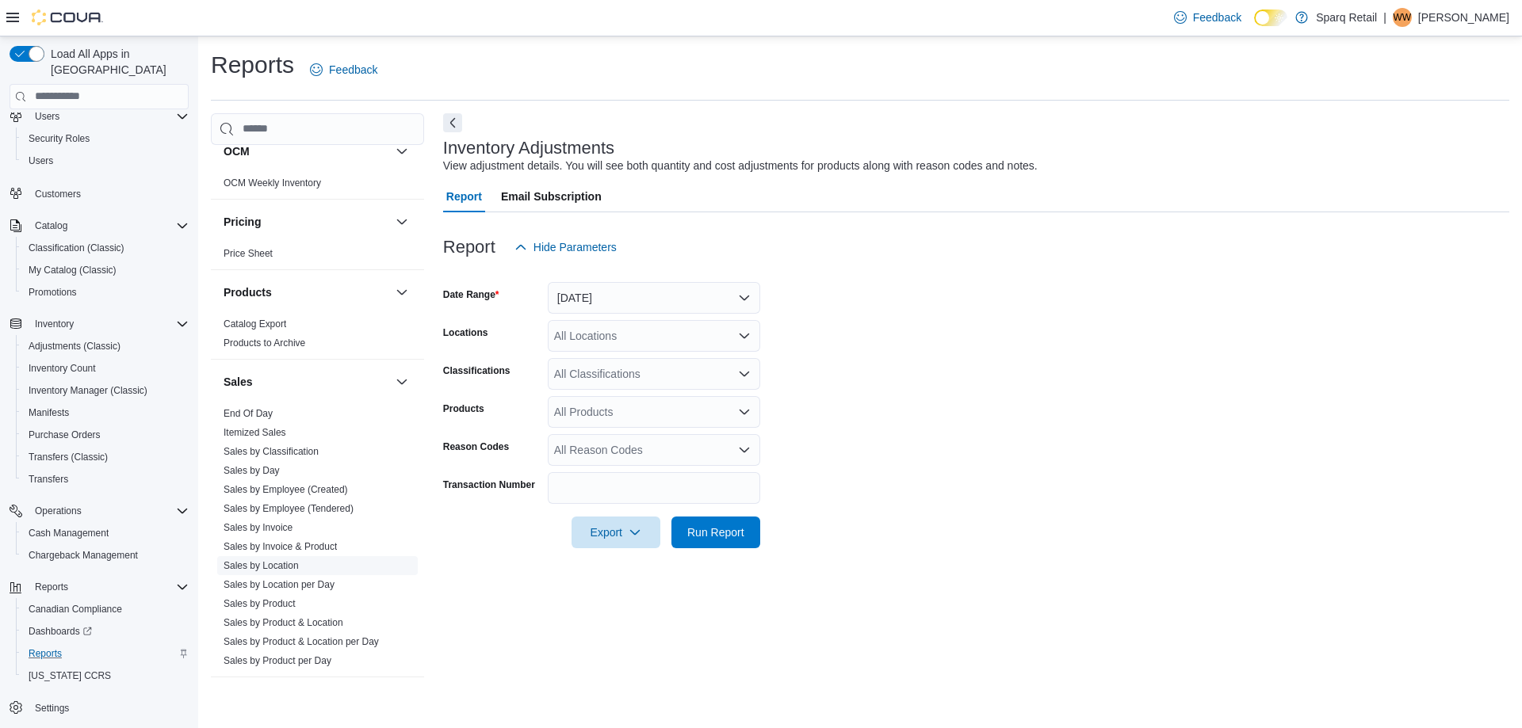
click at [268, 560] on link "Sales by Location" at bounding box center [260, 565] width 75 height 11
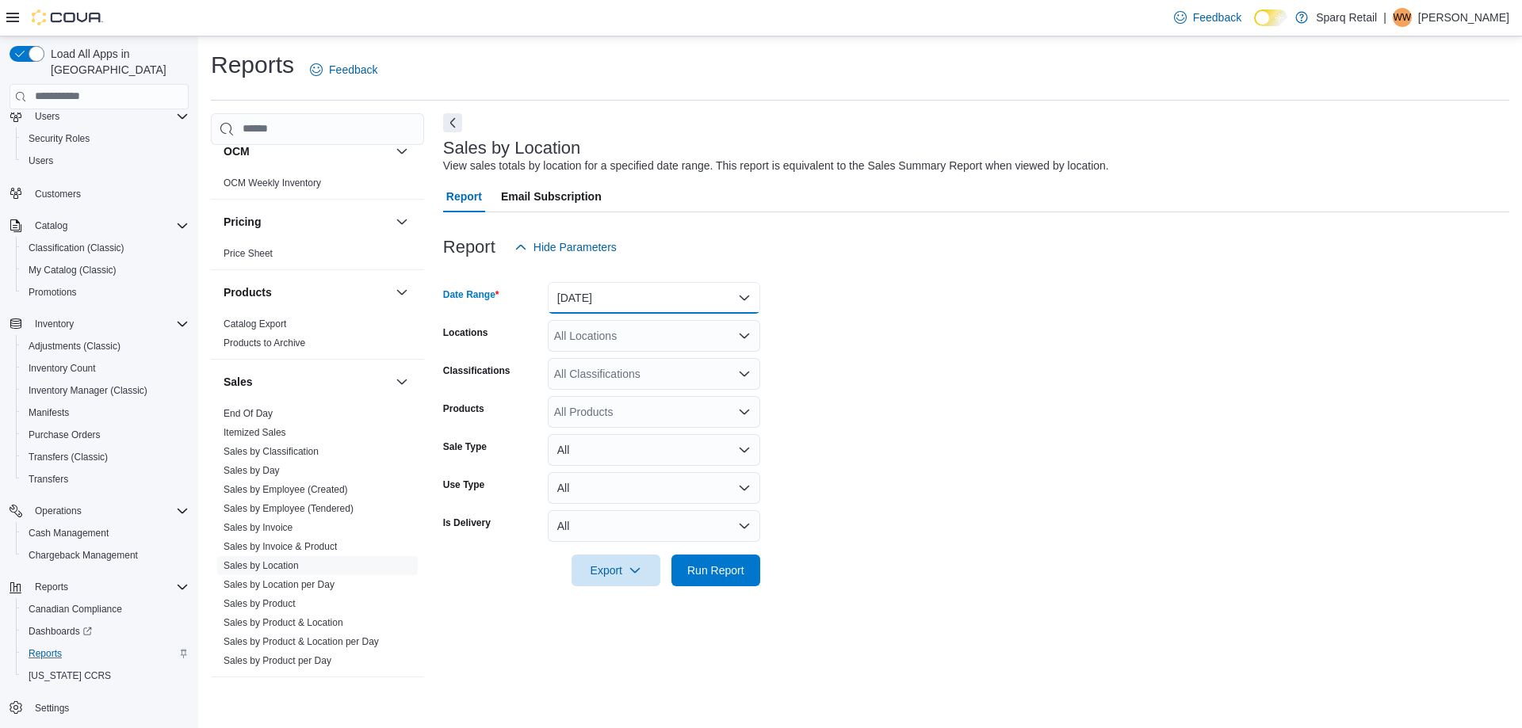
drag, startPoint x: 582, startPoint y: 290, endPoint x: 588, endPoint y: 300, distance: 12.1
click at [582, 290] on button "Yesterday" at bounding box center [654, 298] width 212 height 32
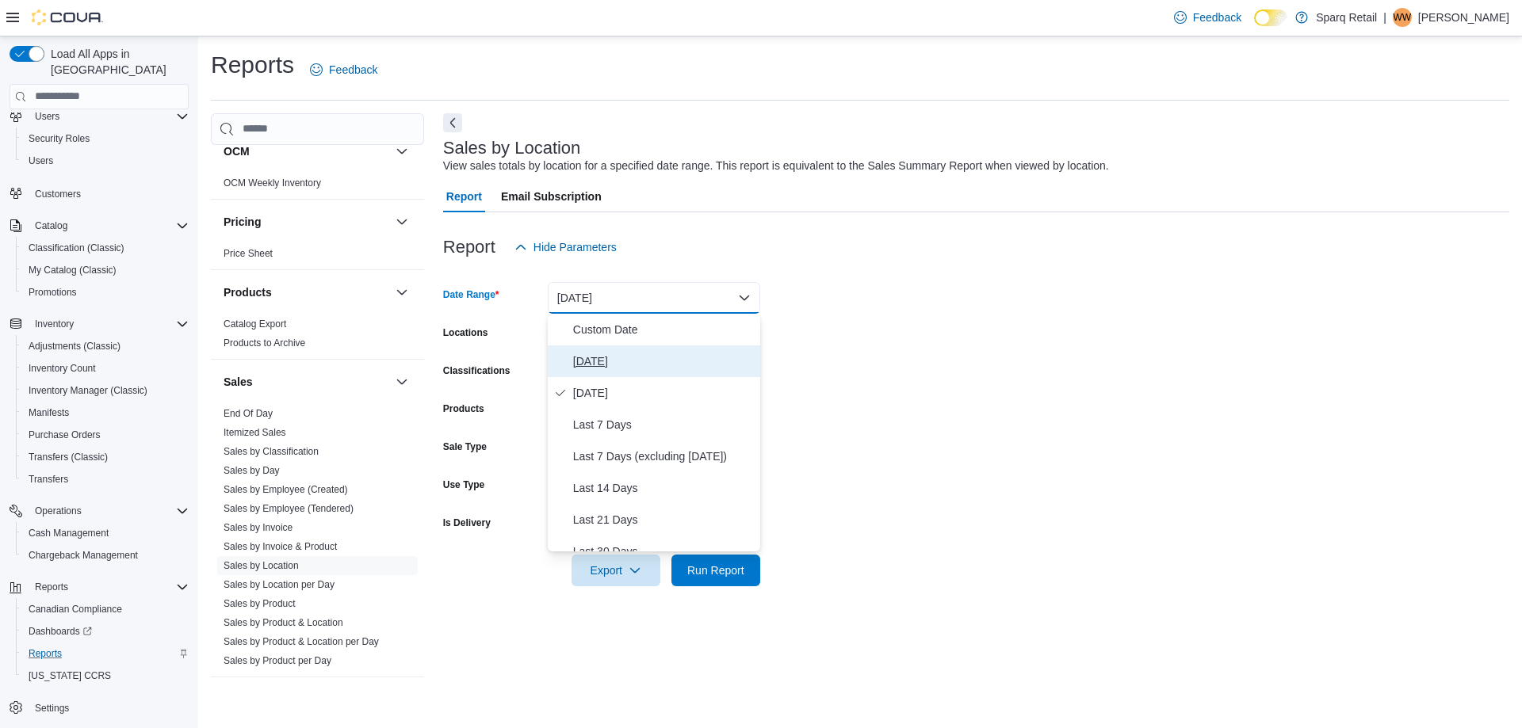
click at [599, 366] on span "Today" at bounding box center [663, 361] width 181 height 19
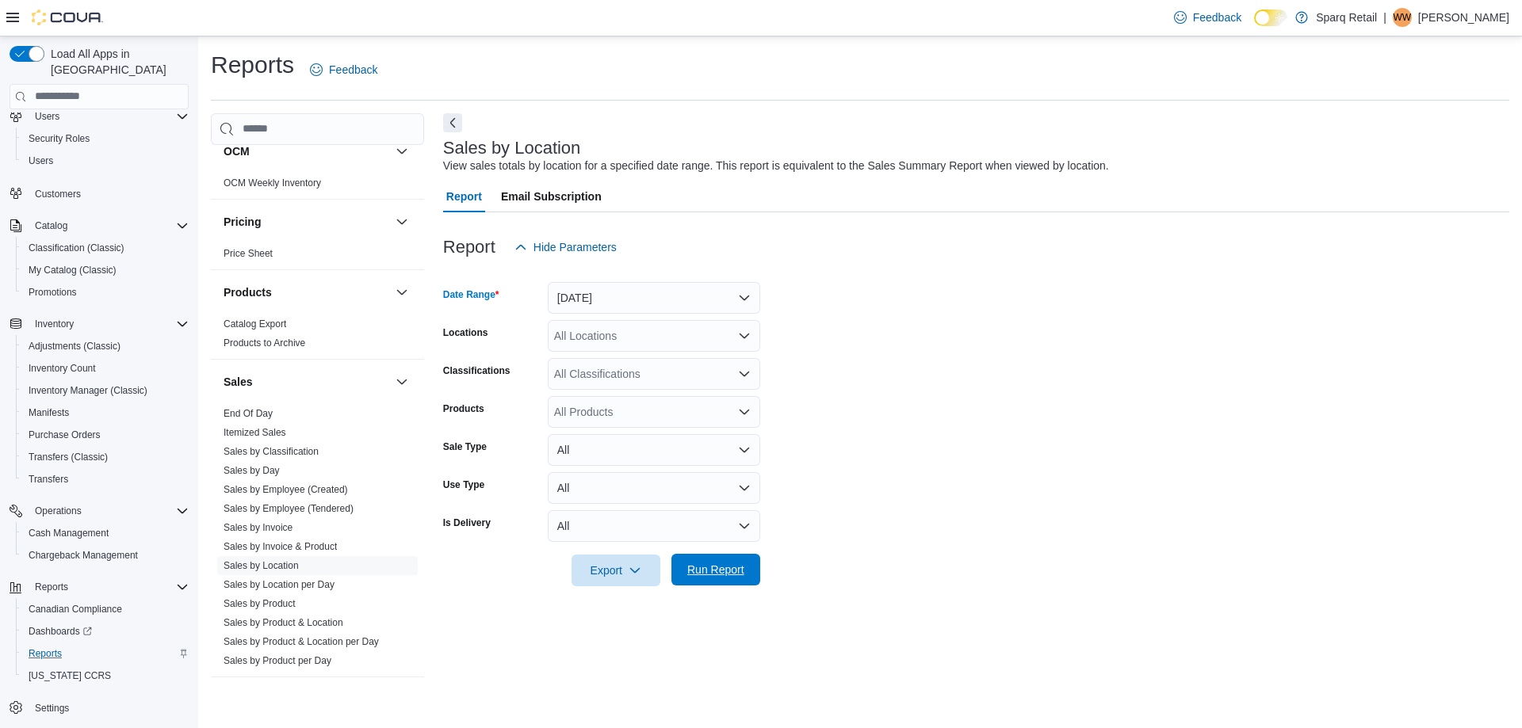
click at [717, 576] on span "Run Report" at bounding box center [715, 570] width 57 height 16
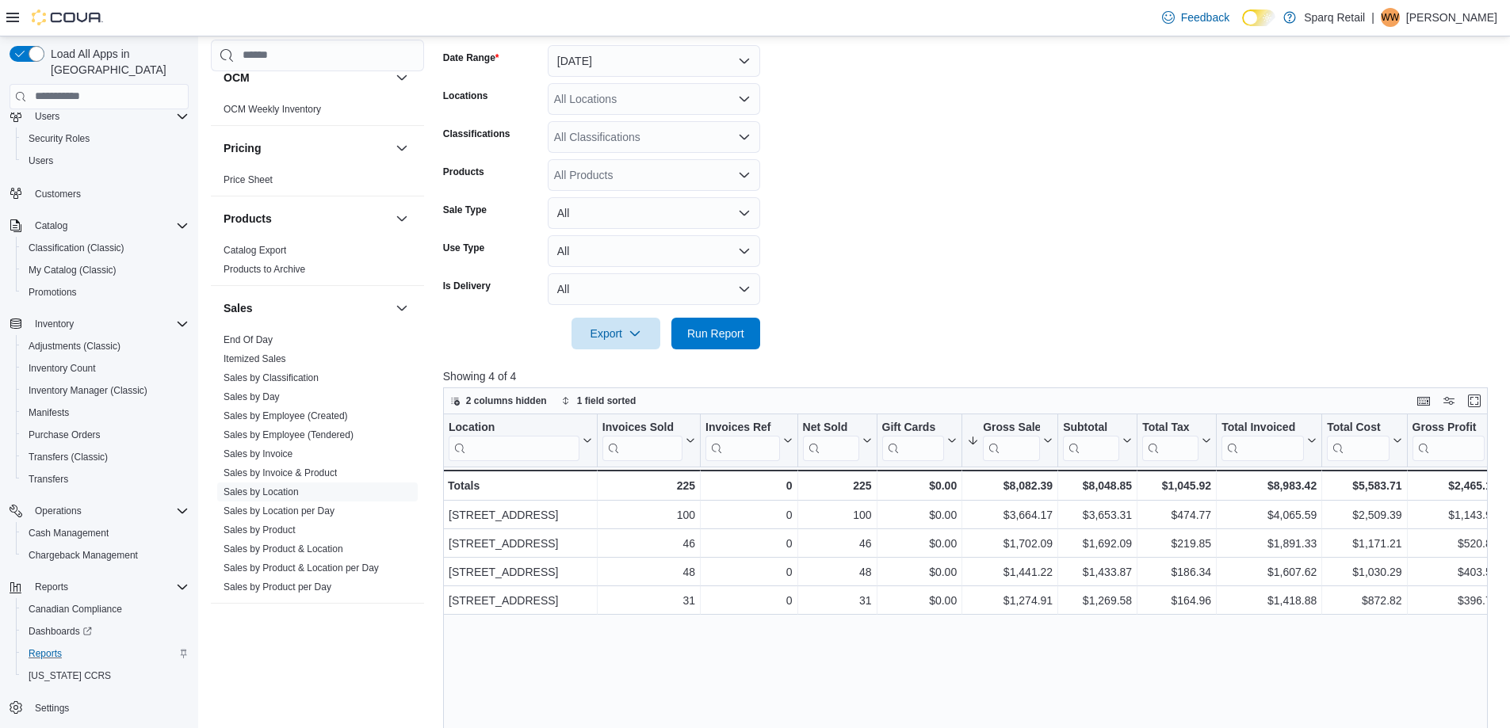
scroll to position [396, 0]
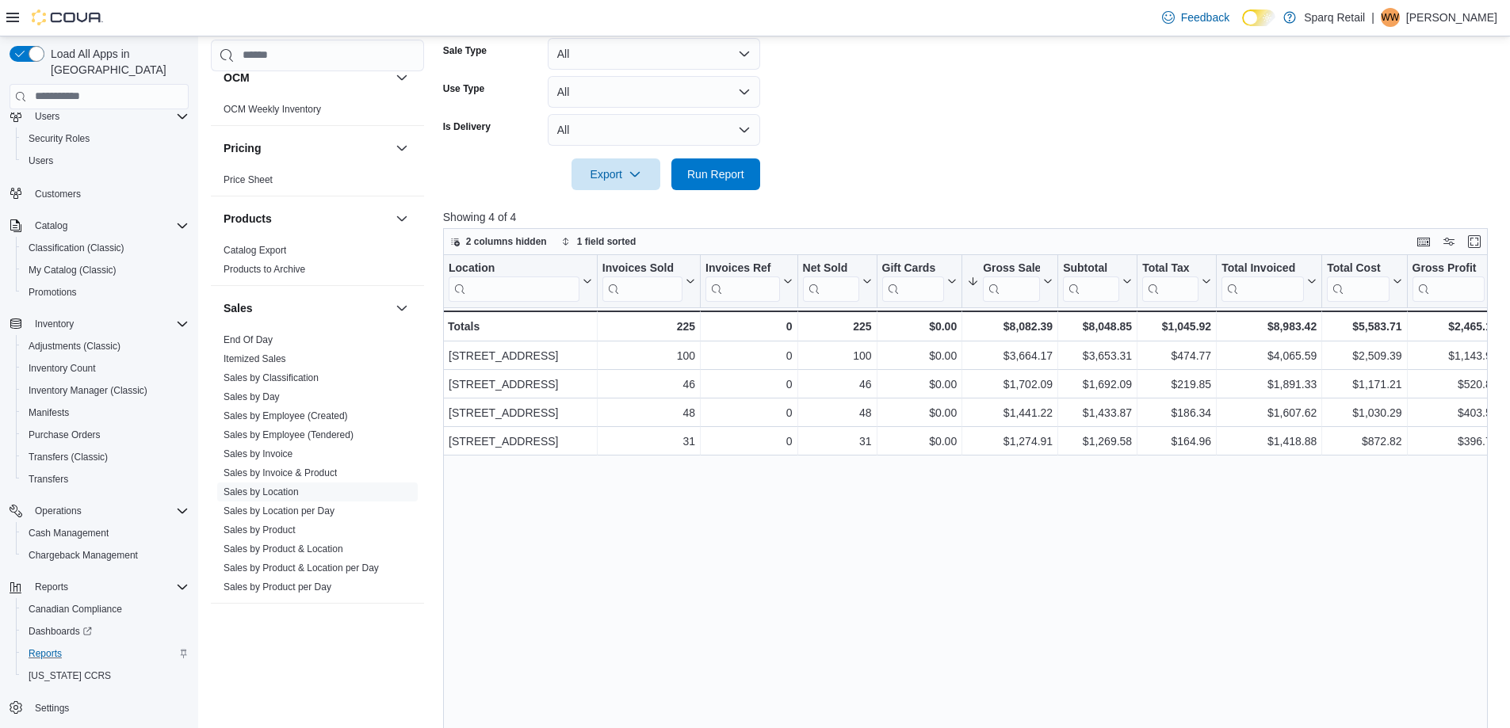
click at [1046, 100] on form "Date Range Today Locations All Locations Classifications All Classifications Pr…" at bounding box center [971, 28] width 1056 height 323
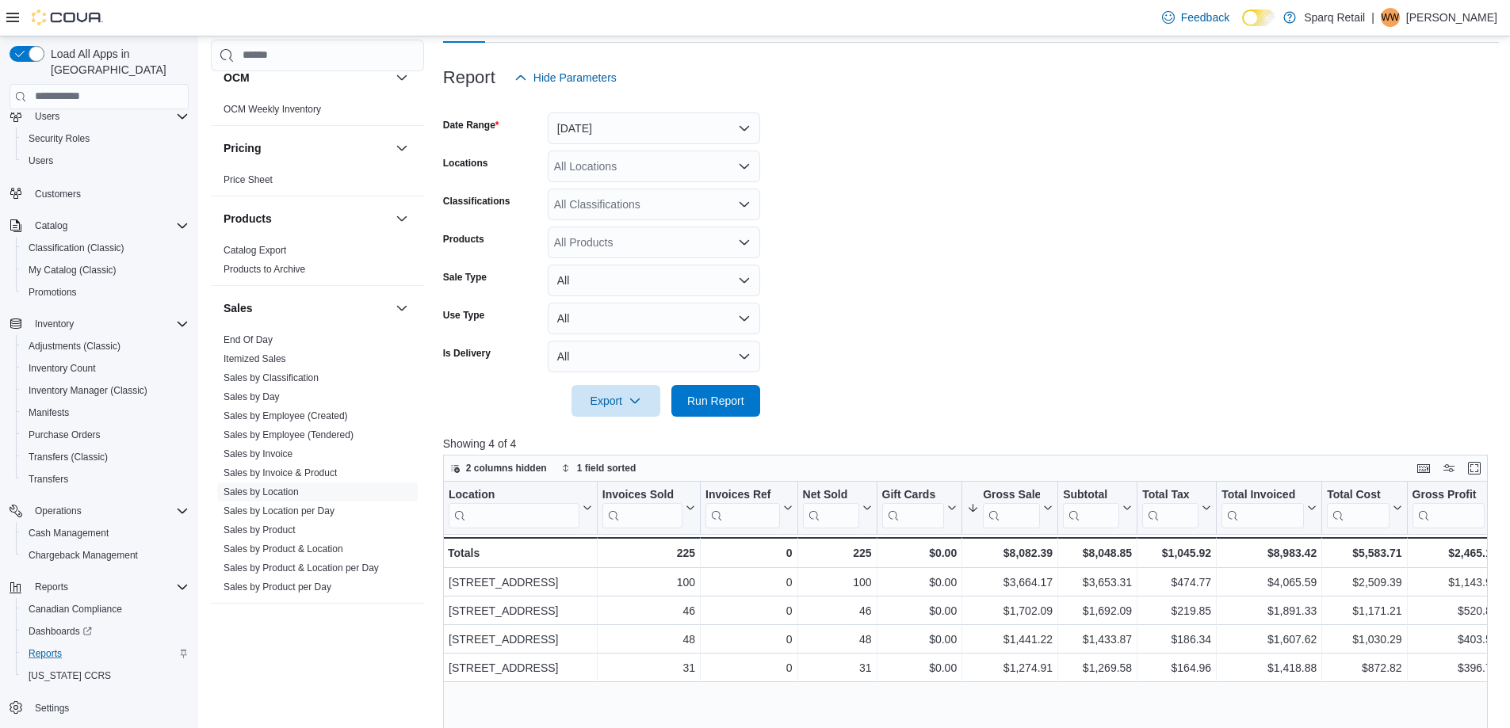
scroll to position [0, 0]
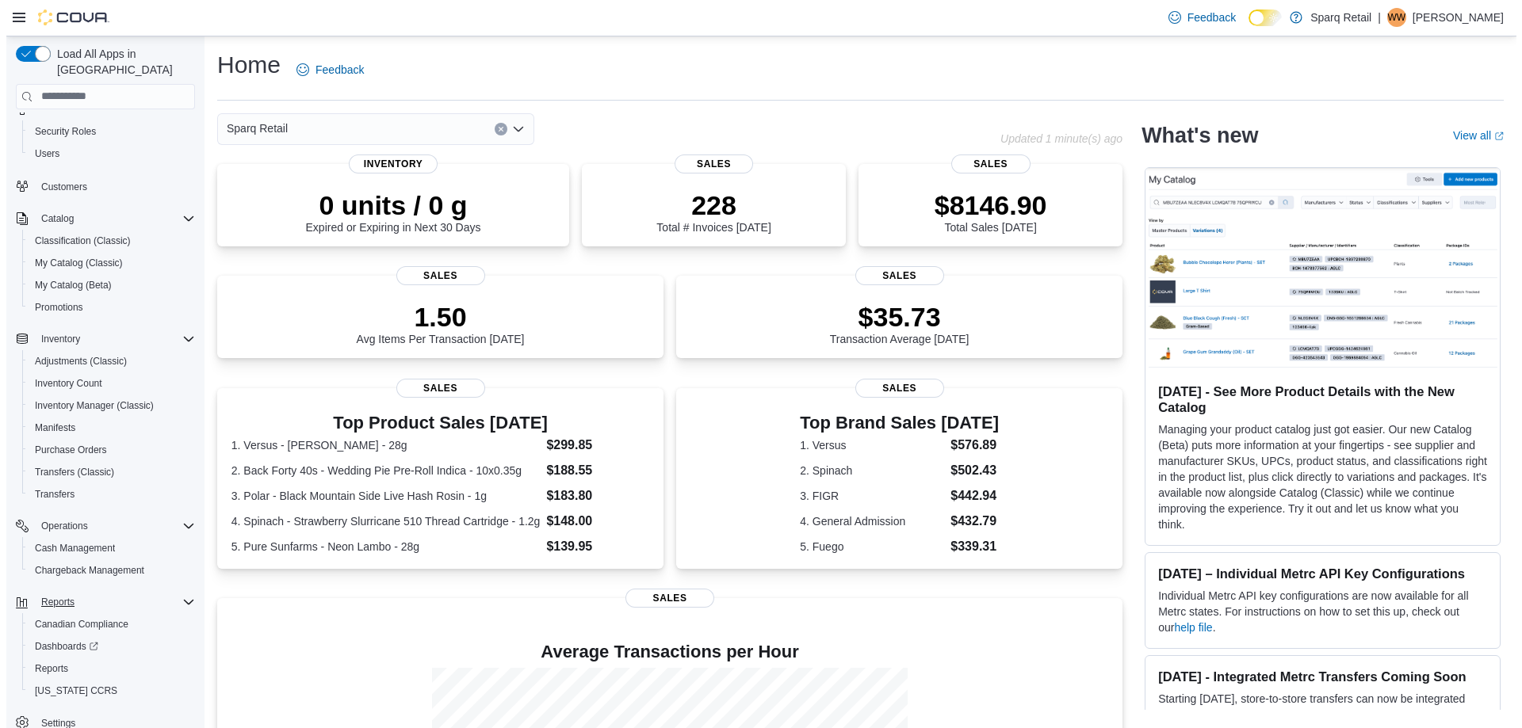
scroll to position [68, 0]
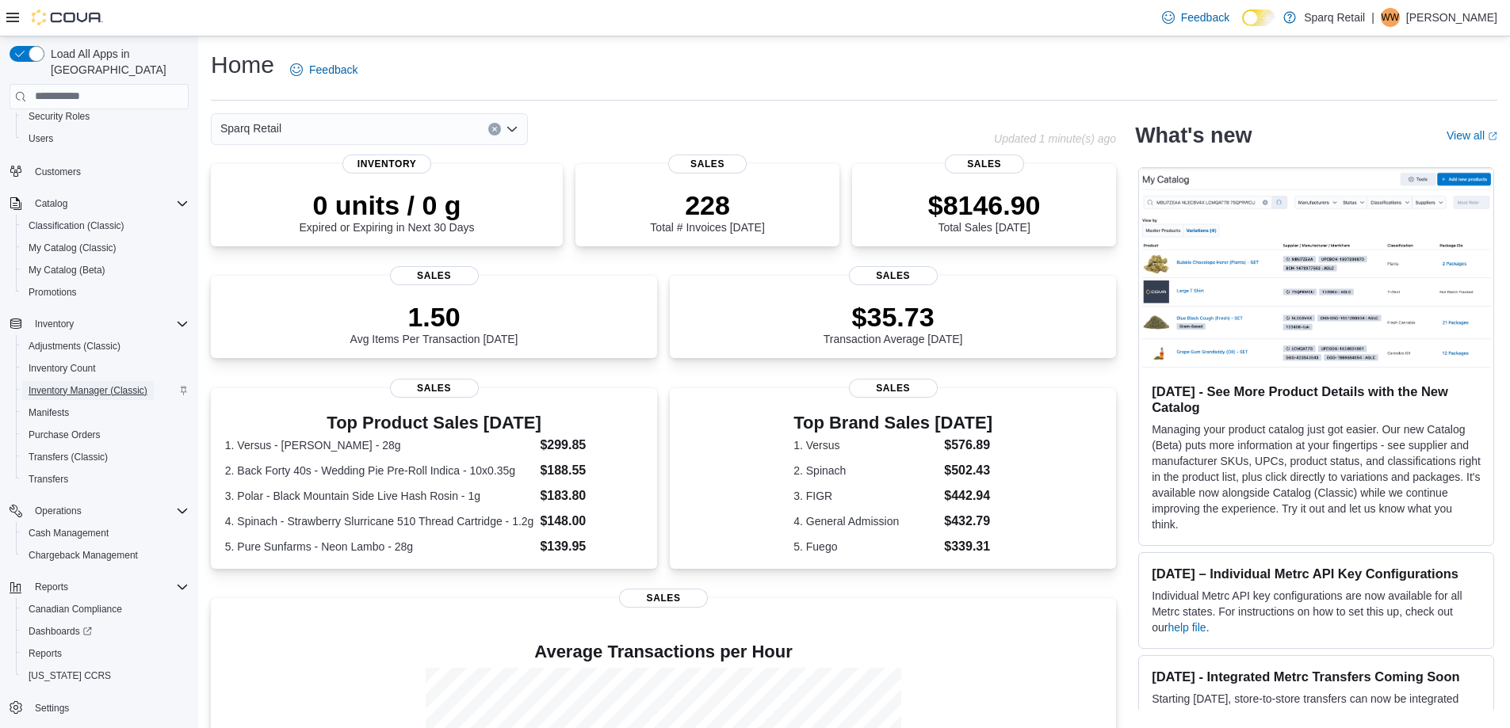
click at [62, 384] on span "Inventory Manager (Classic)" at bounding box center [88, 390] width 119 height 13
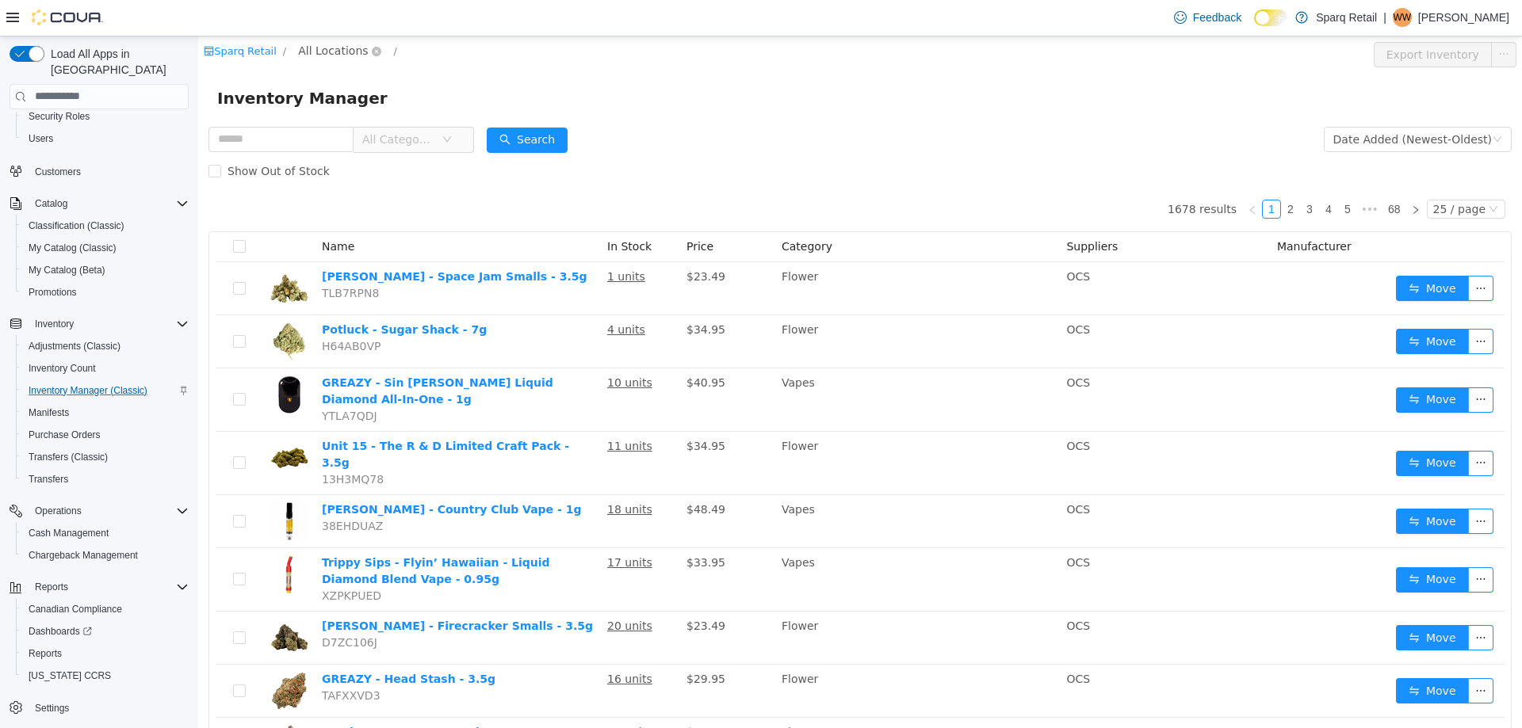
click at [328, 51] on span "All Locations" at bounding box center [333, 49] width 70 height 17
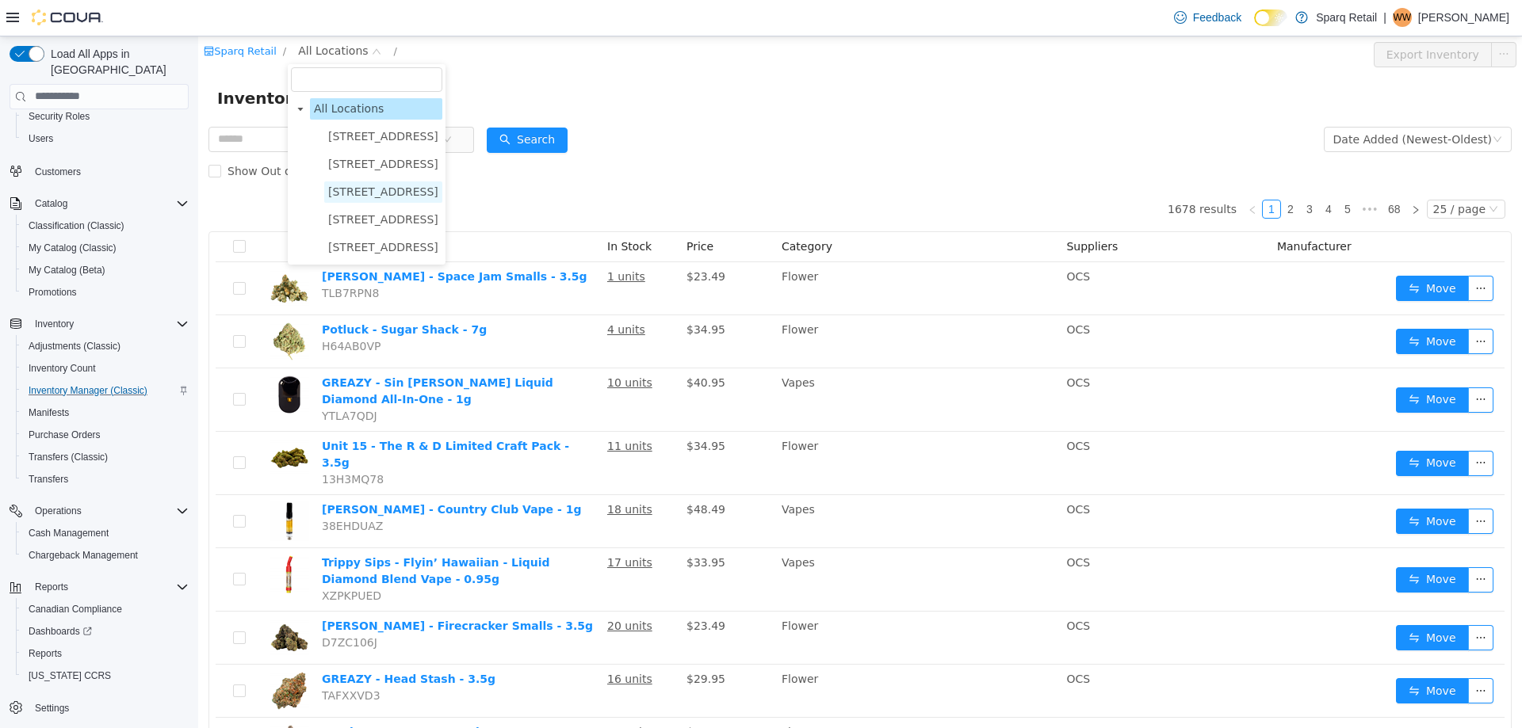
click at [351, 192] on span "24-809 Chemong Rd." at bounding box center [383, 191] width 110 height 13
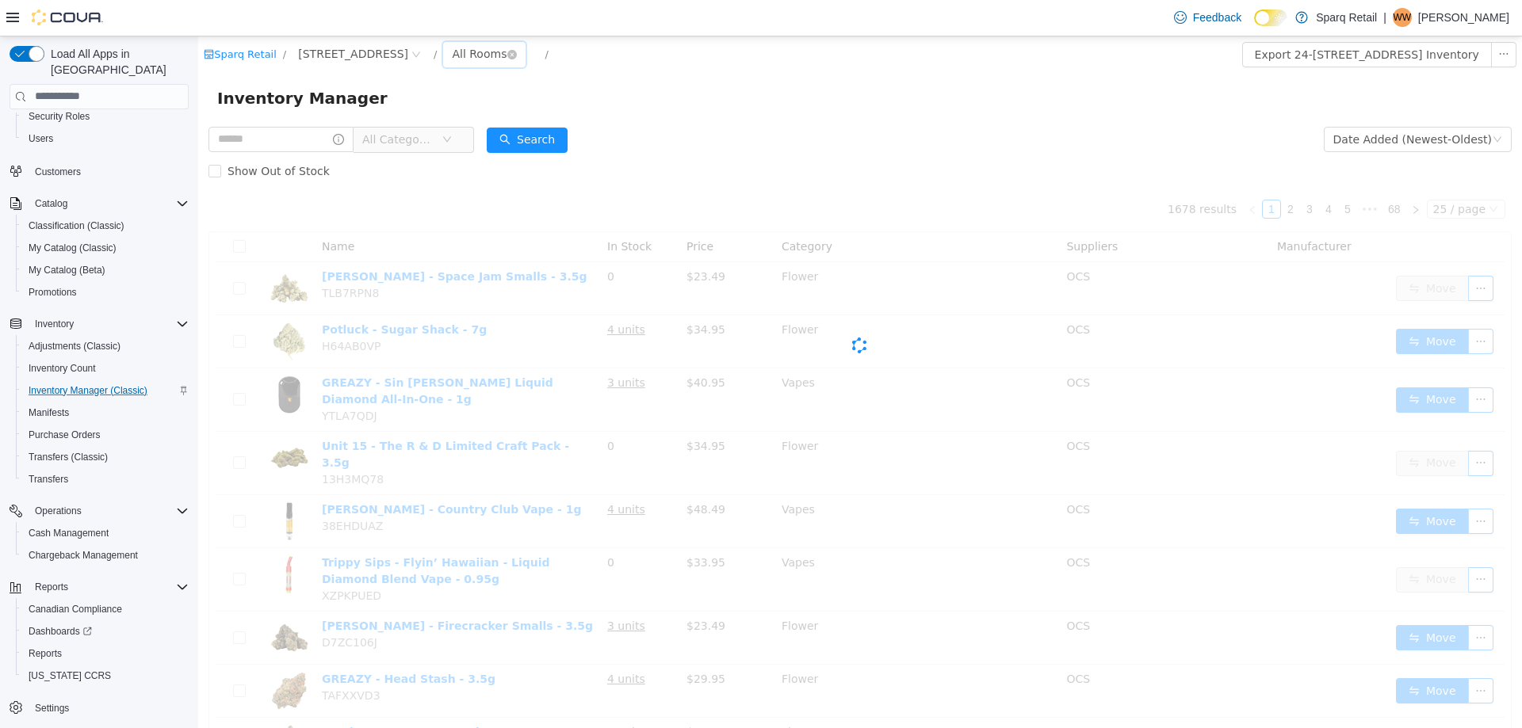
click at [453, 52] on div "All Rooms" at bounding box center [479, 53] width 55 height 24
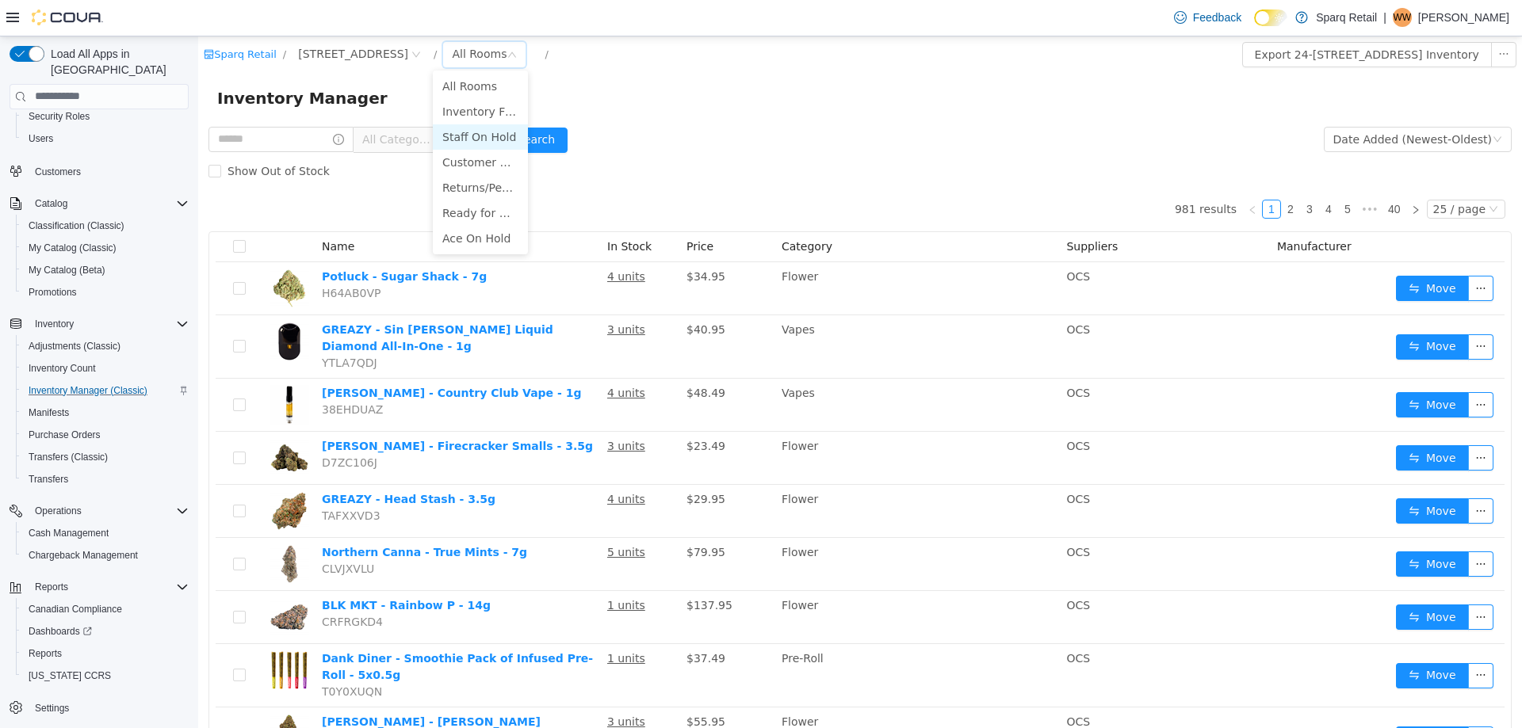
click at [468, 132] on li "Staff On Hold" at bounding box center [480, 136] width 95 height 25
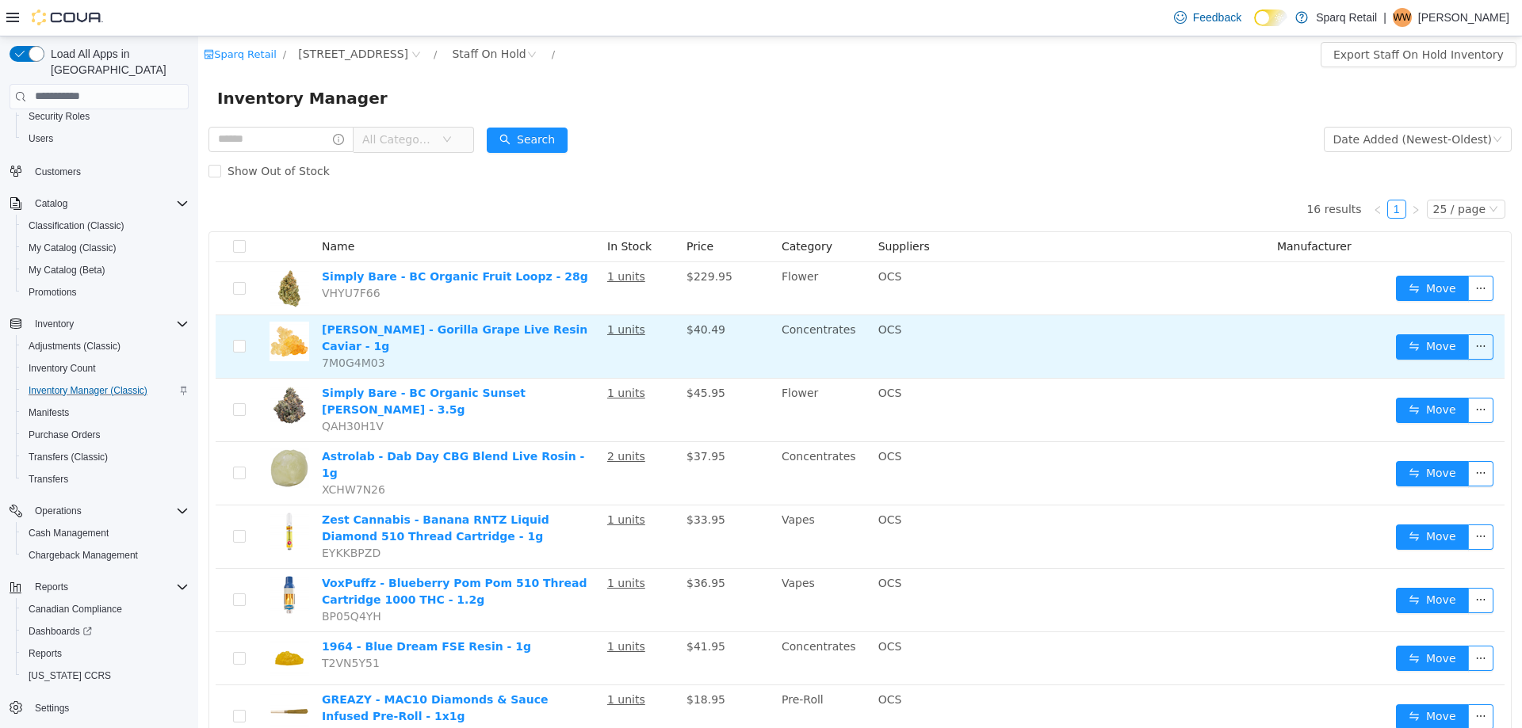
click at [1399, 326] on td "Move" at bounding box center [1446, 346] width 115 height 63
click at [1399, 340] on button "Move" at bounding box center [1432, 346] width 73 height 25
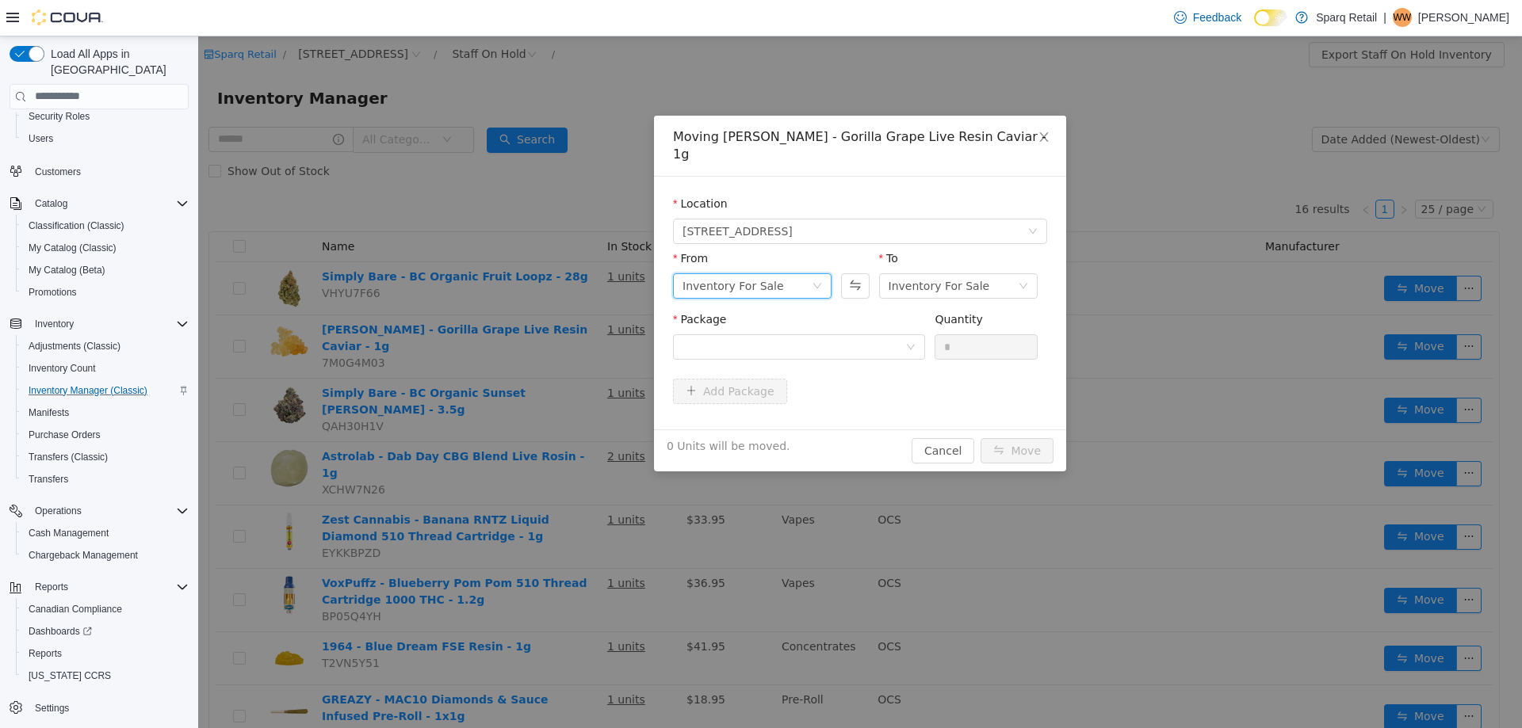
click at [769, 273] on div "Inventory For Sale" at bounding box center [732, 285] width 101 height 24
click at [718, 372] on li "Customer On Hold" at bounding box center [752, 375] width 158 height 25
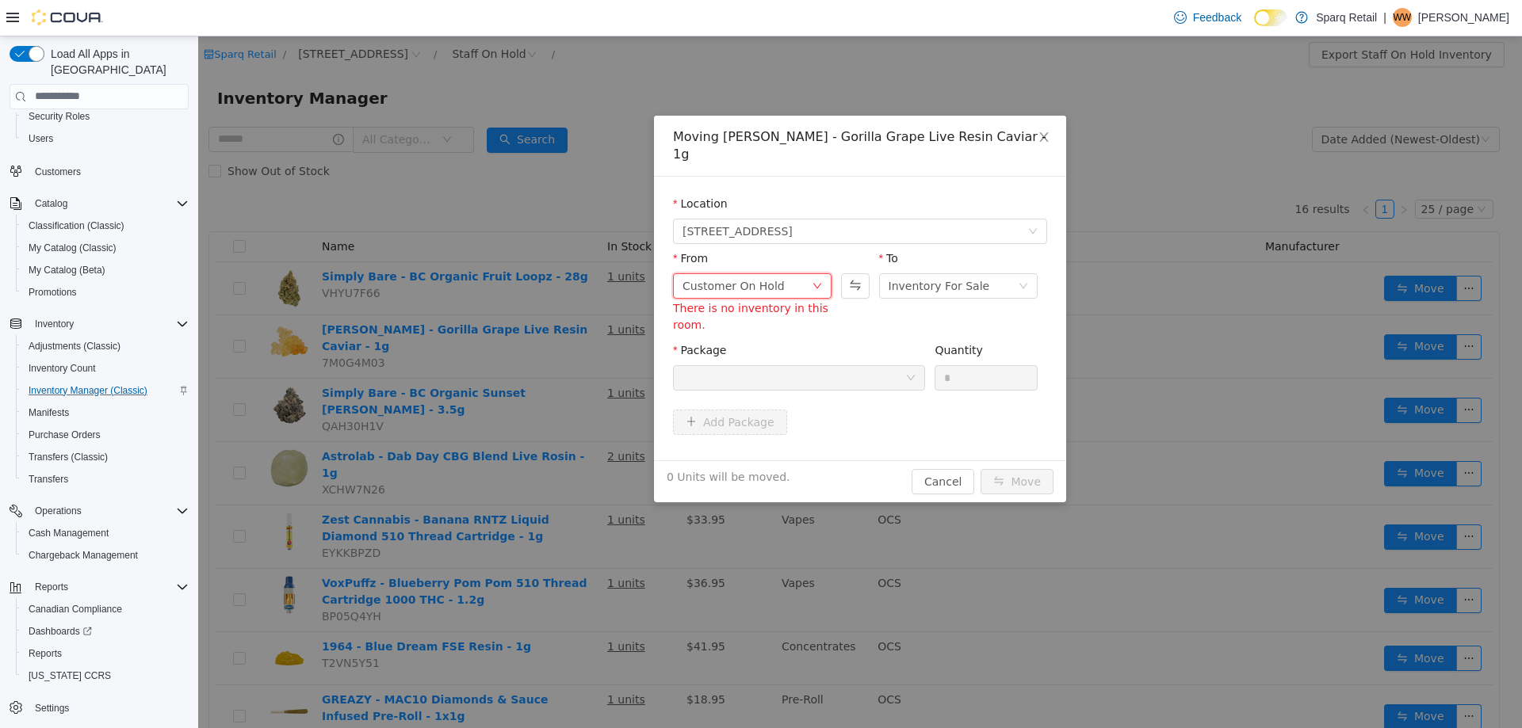
click at [753, 273] on div "Customer On Hold" at bounding box center [733, 285] width 102 height 24
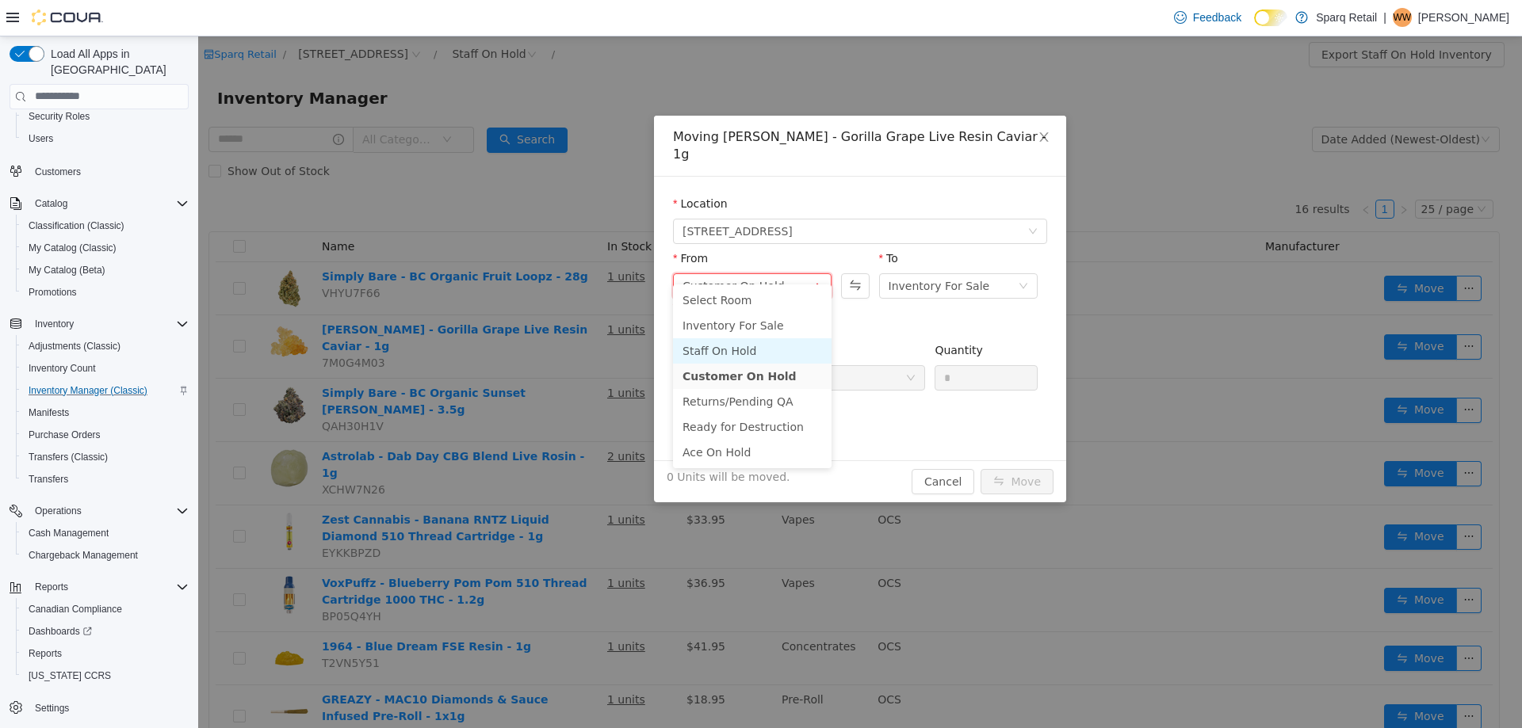
click at [721, 347] on li "Staff On Hold" at bounding box center [752, 350] width 158 height 25
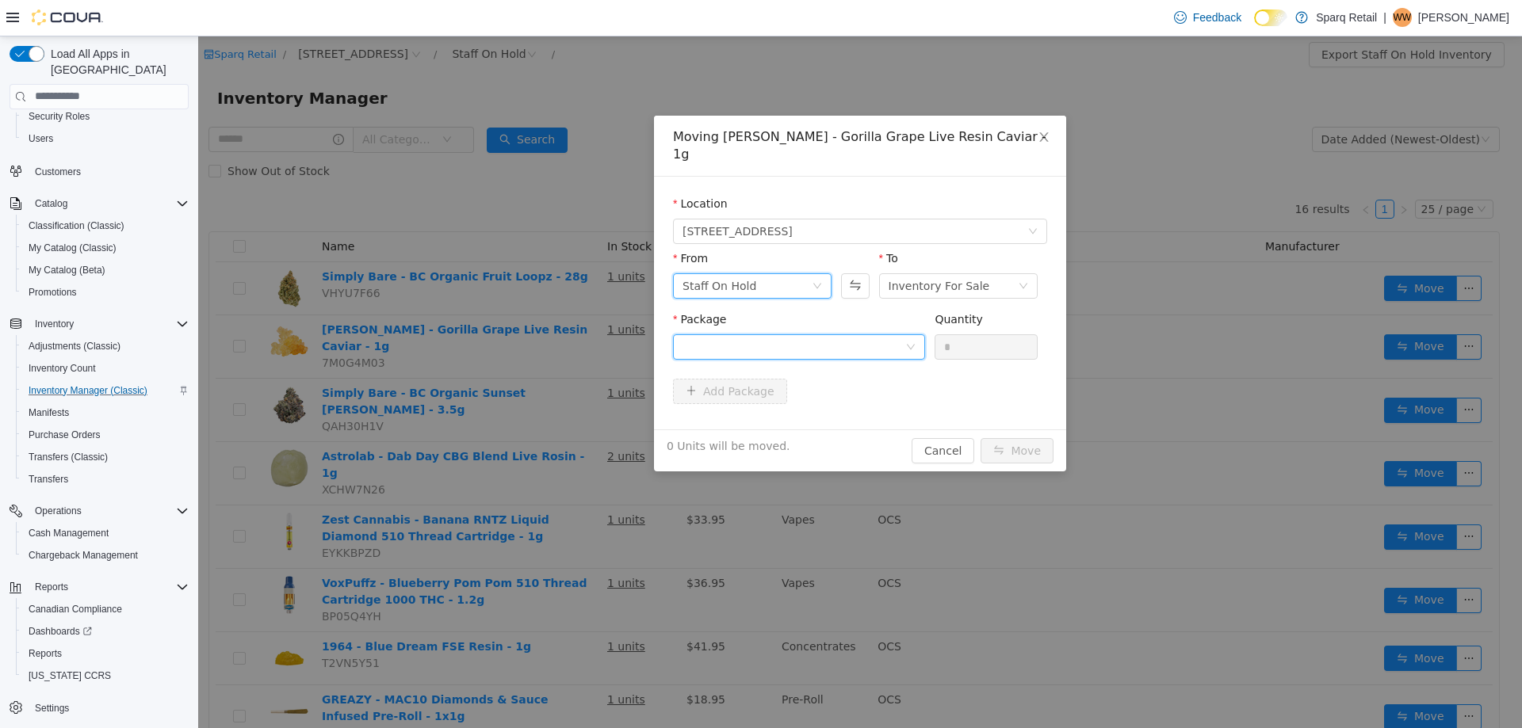
click at [781, 334] on div at bounding box center [793, 346] width 223 height 24
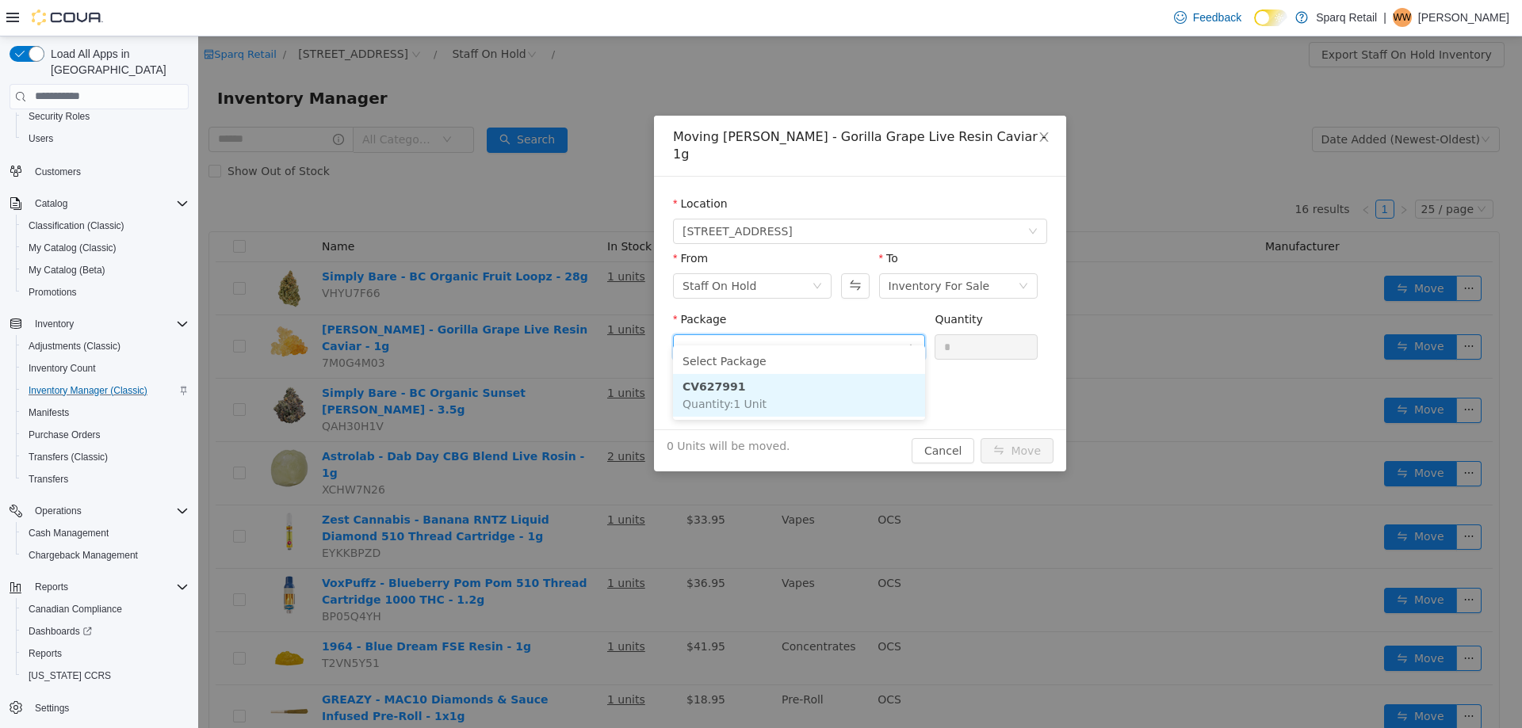
click at [731, 391] on strong "CV627991" at bounding box center [713, 386] width 63 height 13
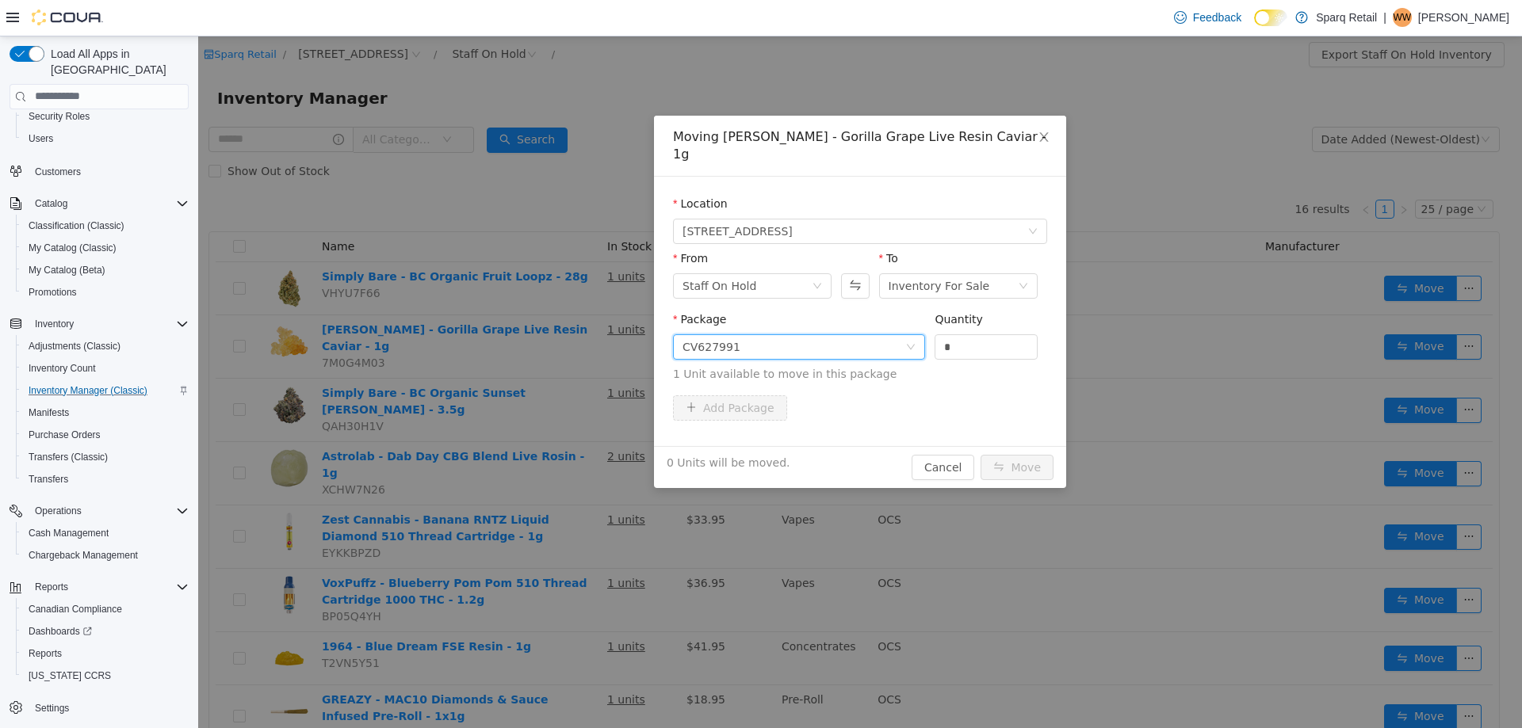
drag, startPoint x: 969, startPoint y: 332, endPoint x: 893, endPoint y: 339, distance: 76.4
click at [903, 338] on span "Package CV627991 Quantity * 1 Unit available to move in this package" at bounding box center [860, 347] width 374 height 70
type input "*"
click at [1022, 454] on button "Move" at bounding box center [1016, 466] width 73 height 25
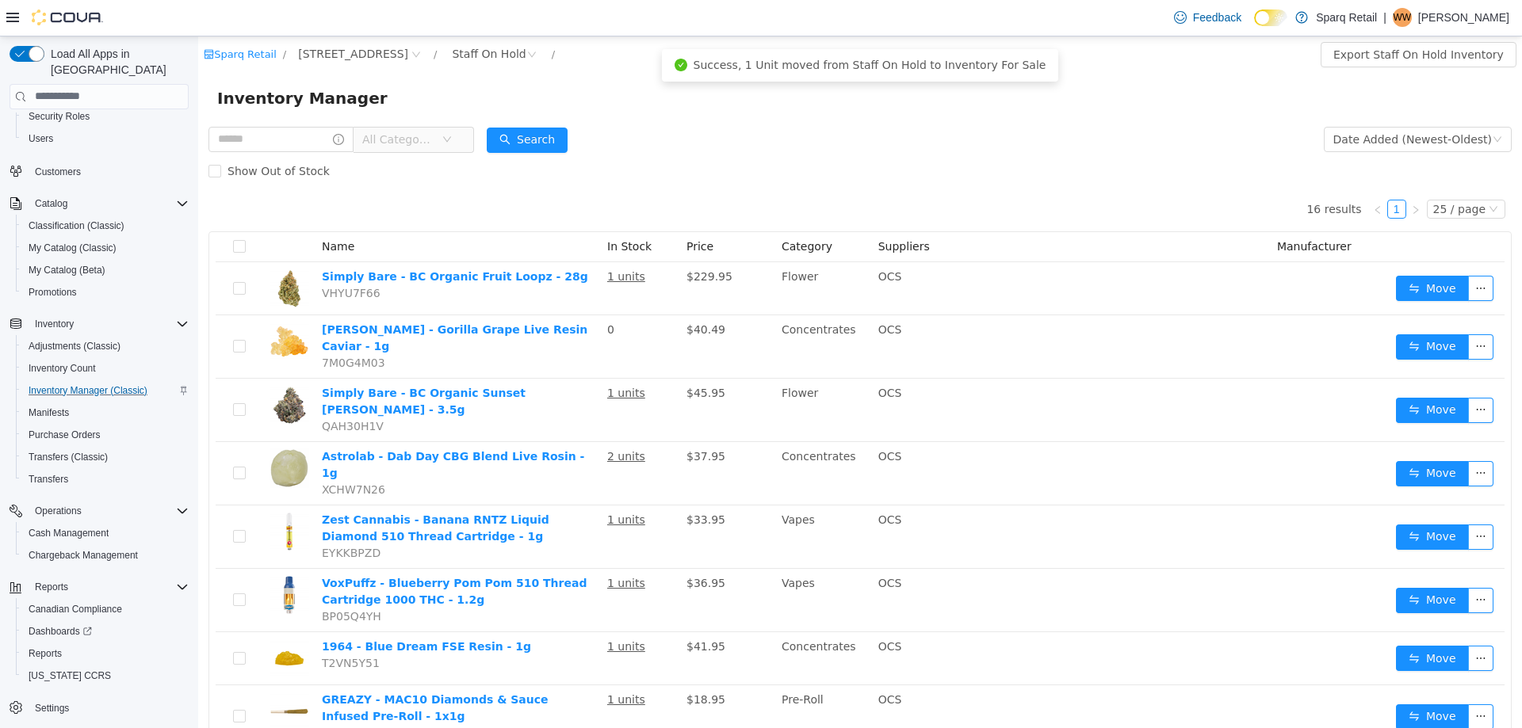
click at [702, 181] on div "Show Out of Stock" at bounding box center [859, 171] width 1303 height 32
click at [353, 54] on span "24-809 Chemong Rd." at bounding box center [353, 52] width 110 height 17
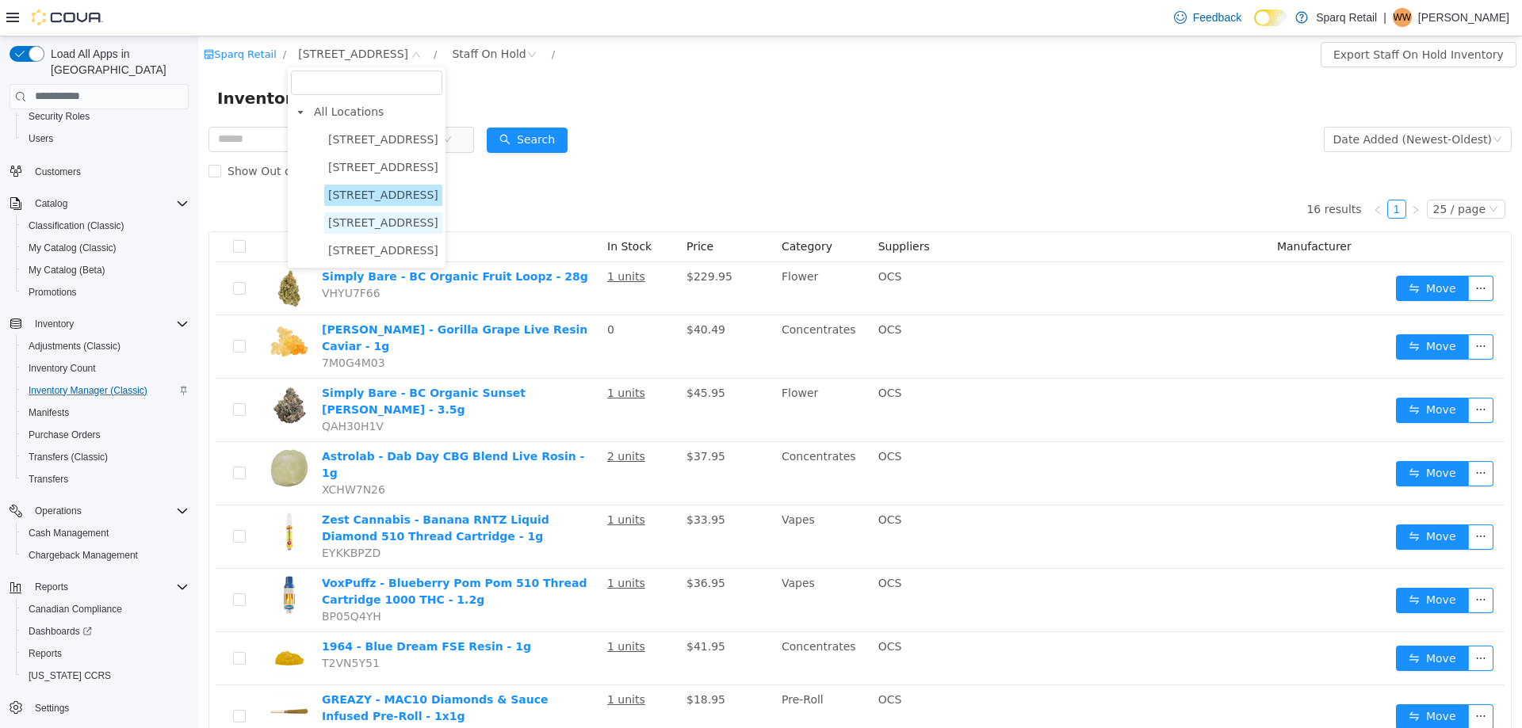
click at [370, 228] on span "340 Charlotte Street" at bounding box center [383, 222] width 110 height 13
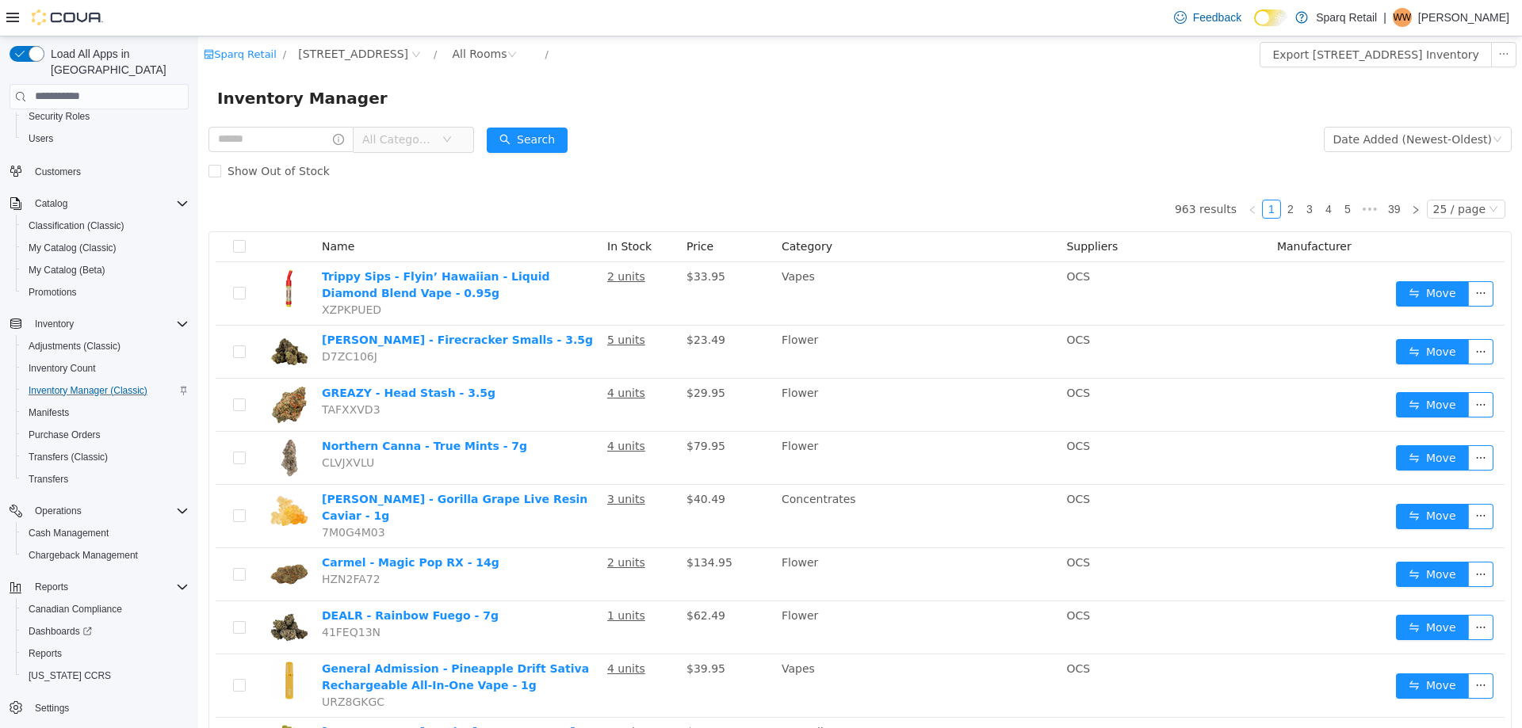
click at [415, 140] on span "All Categories" at bounding box center [398, 139] width 72 height 16
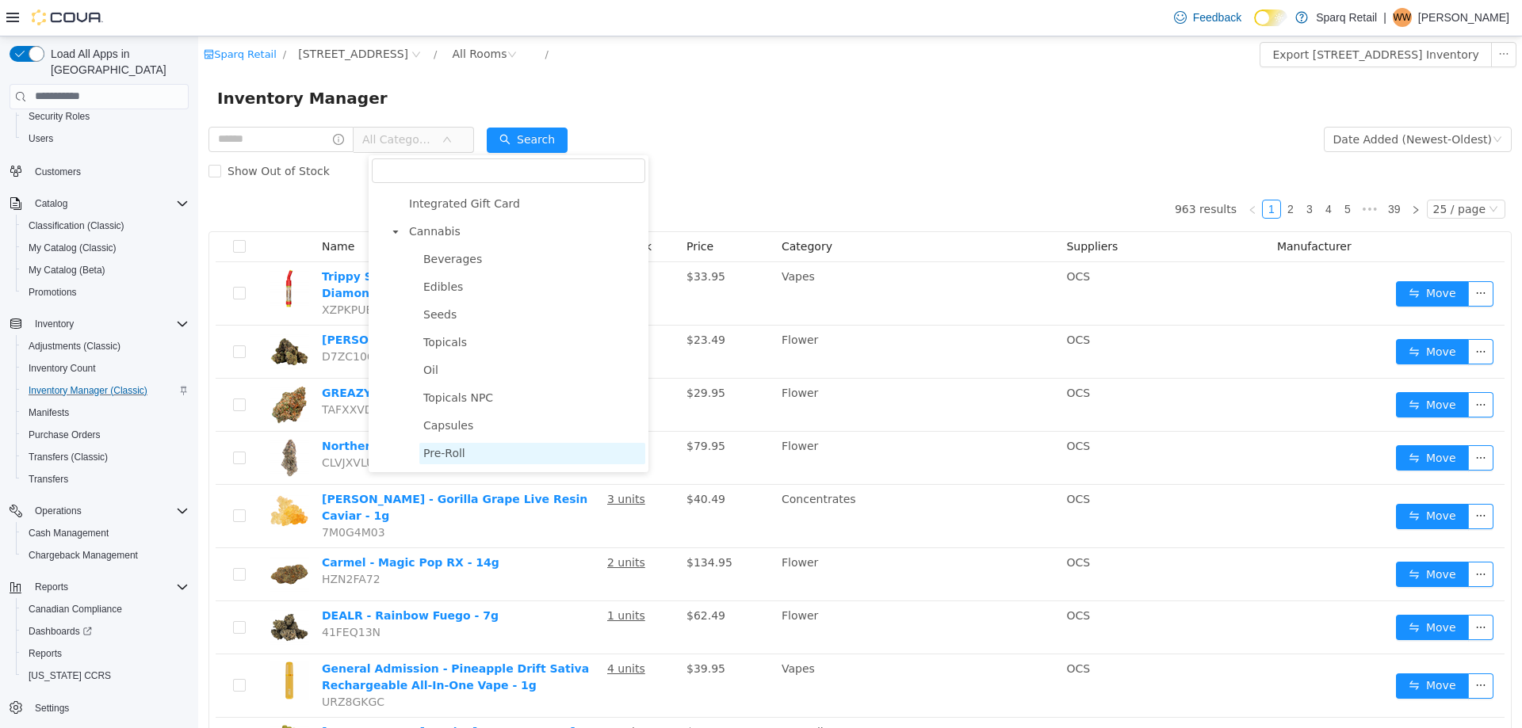
scroll to position [238, 0]
click at [452, 439] on span "Flower" at bounding box center [441, 432] width 36 height 13
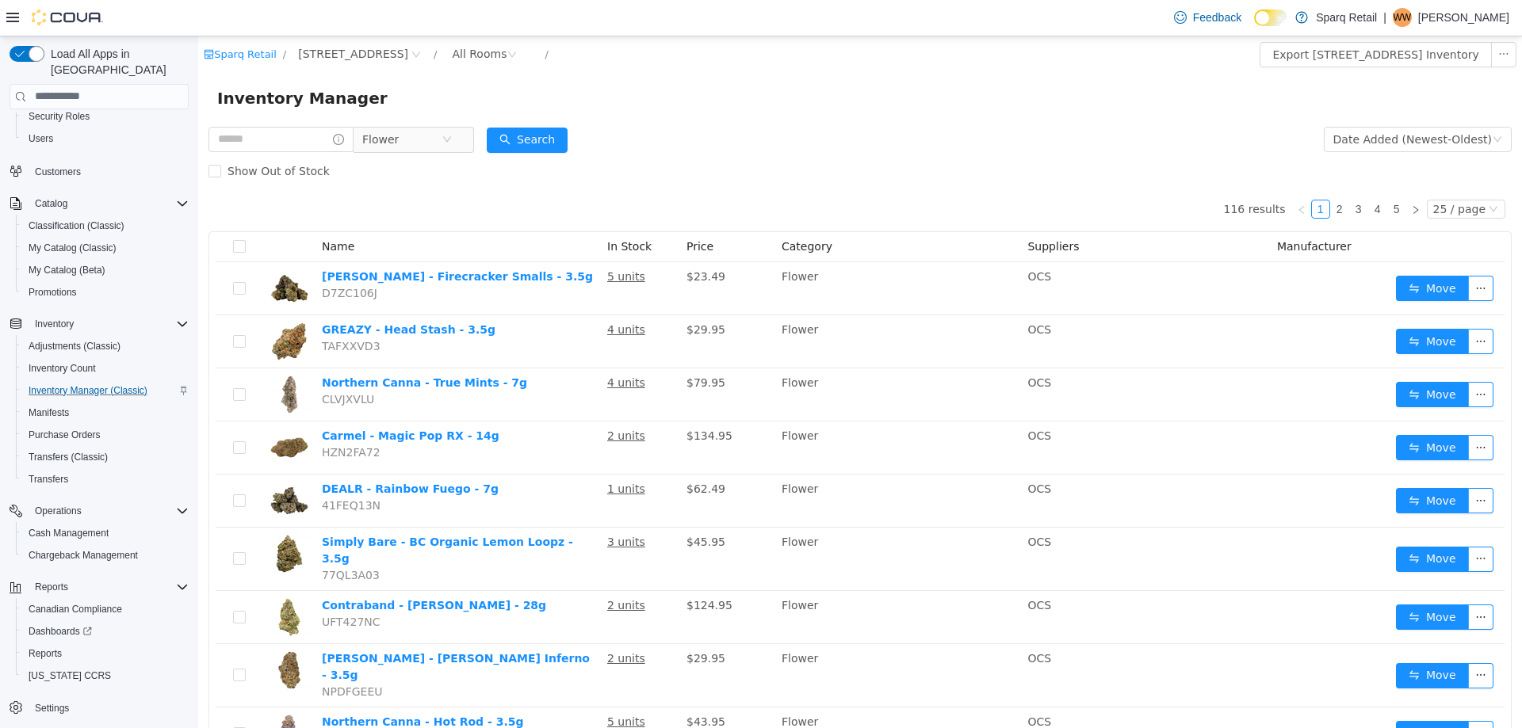
click at [751, 123] on div "Inventory Manager" at bounding box center [859, 97] width 1323 height 51
drag, startPoint x: 238, startPoint y: 137, endPoint x: 258, endPoint y: 138, distance: 19.8
click at [240, 138] on input "text" at bounding box center [280, 138] width 145 height 25
type input "***"
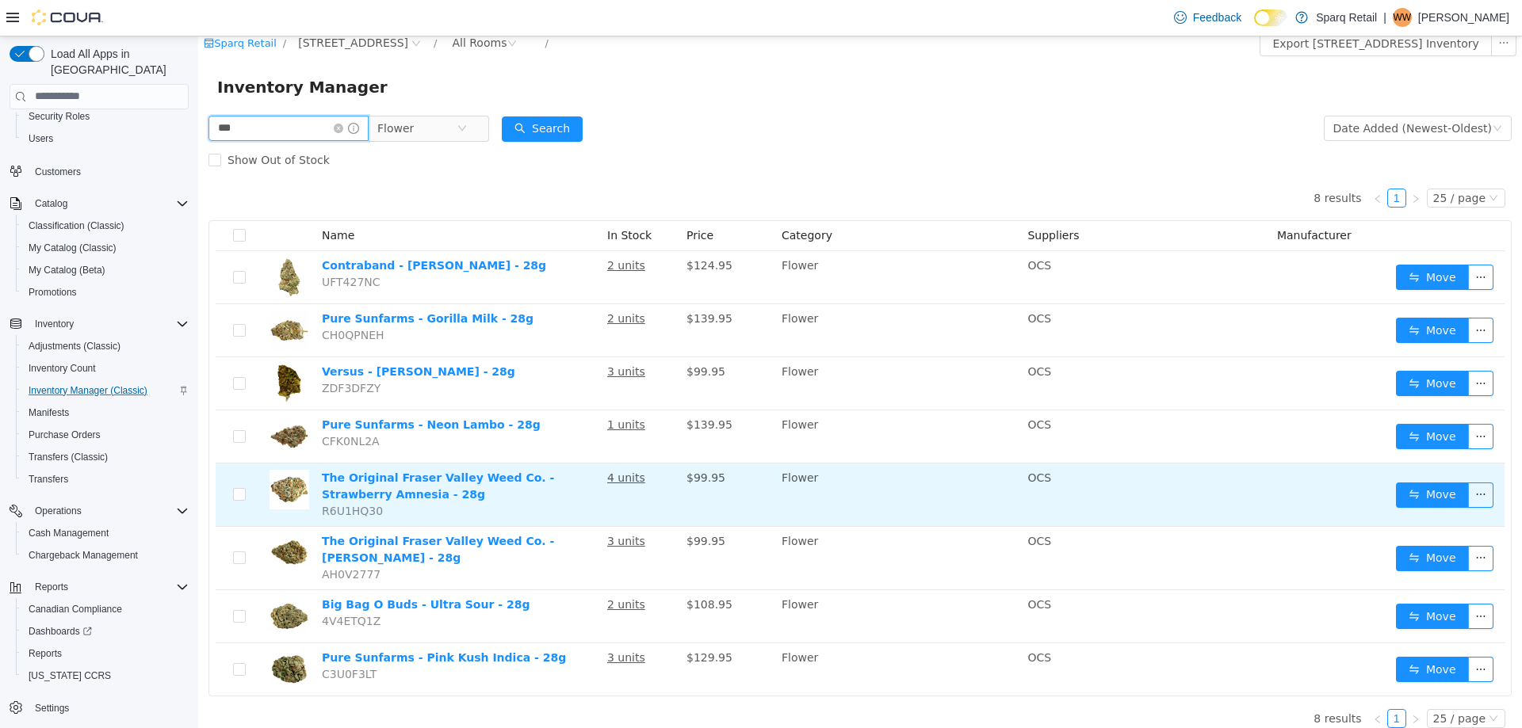
scroll to position [14, 0]
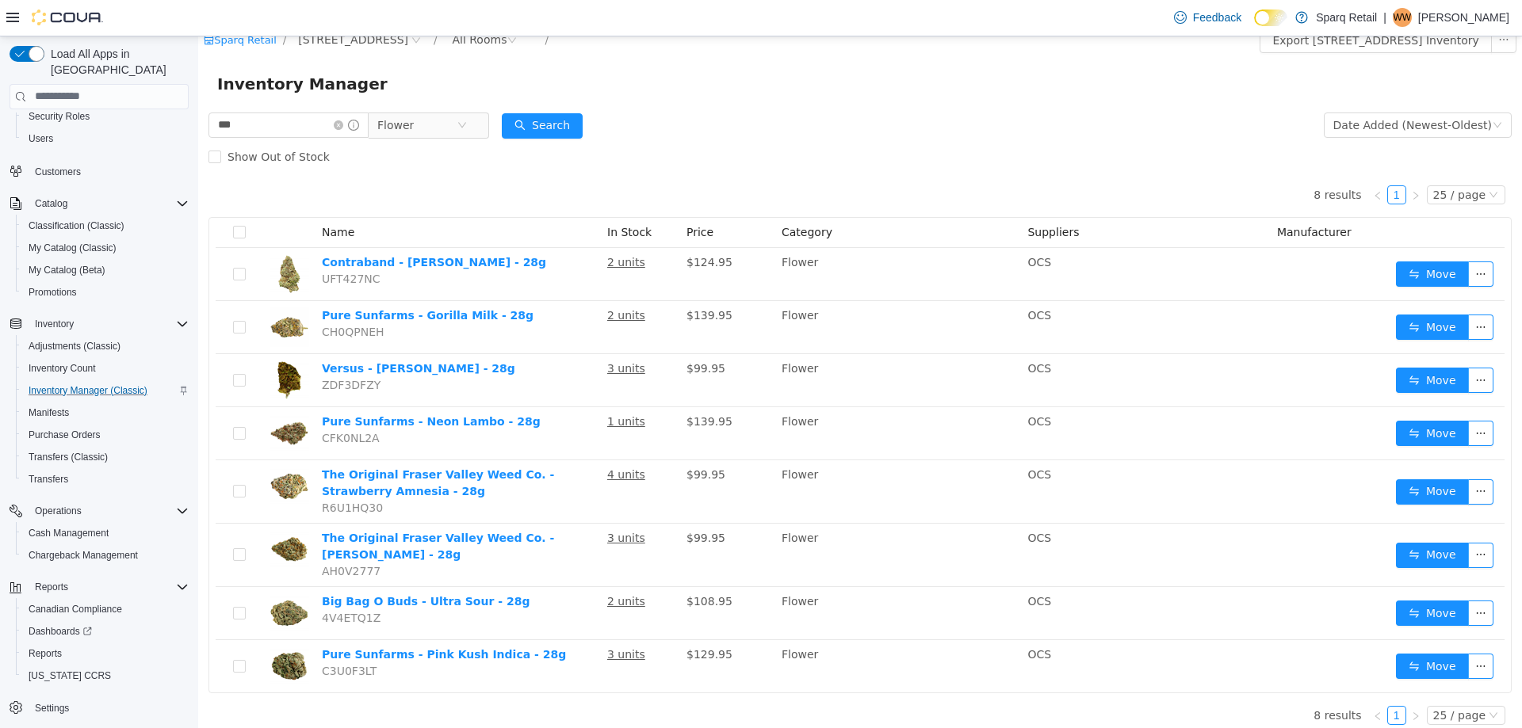
click at [736, 118] on form "*** Flower Date Added (Newest-Oldest) Search Show Out of Stock" at bounding box center [859, 140] width 1303 height 63
click at [1429, 19] on p "Wesleigh Wakeford" at bounding box center [1463, 17] width 91 height 19
click at [1414, 155] on span "Sign Out" at bounding box center [1406, 155] width 43 height 16
